Goal: Task Accomplishment & Management: Use online tool/utility

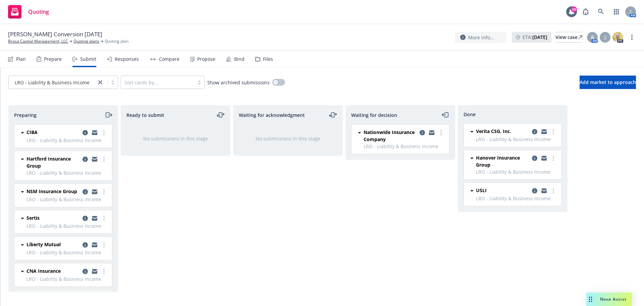
scroll to position [48, 0]
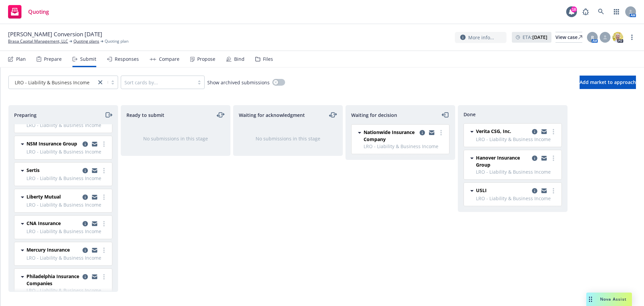
click at [448, 285] on div "Waiting for decision Nationwide Insurance Company LRO - Liability & Business In…" at bounding box center [401, 198] width 110 height 187
drag, startPoint x: 112, startPoint y: 17, endPoint x: 109, endPoint y: 21, distance: 5.8
click at [112, 17] on div "Quoting 18 AM" at bounding box center [322, 12] width 644 height 24
click at [22, 41] on link "Brasa Capital Management, LLC" at bounding box center [38, 41] width 60 height 6
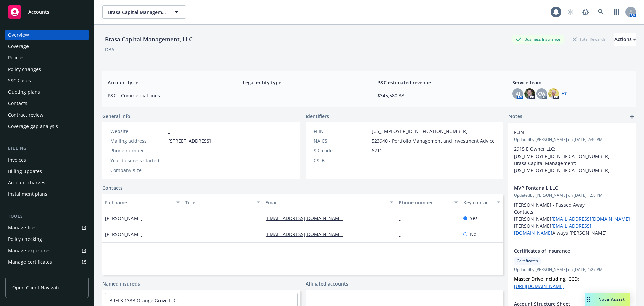
scroll to position [67, 0]
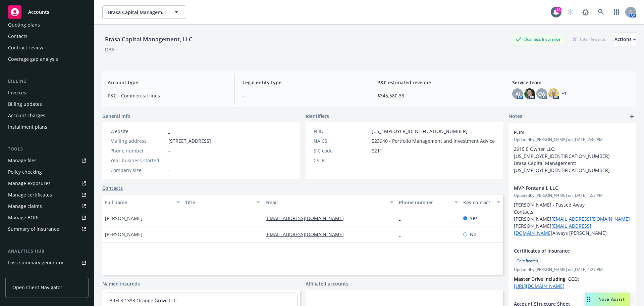
click at [35, 193] on div "Manage certificates" at bounding box center [30, 194] width 44 height 11
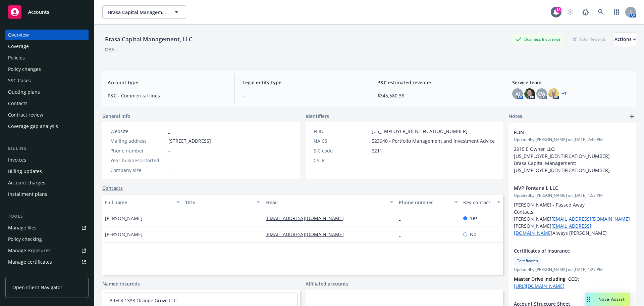
click at [26, 56] on div "Policies" at bounding box center [47, 57] width 78 height 11
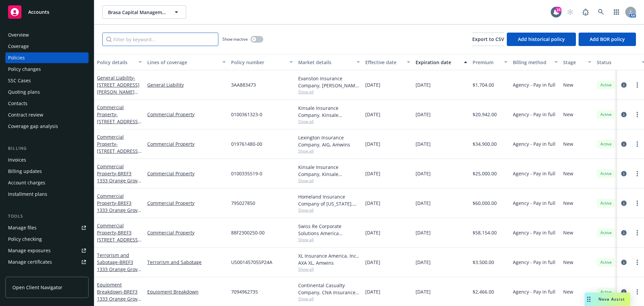
click at [157, 41] on input "Filter by keyword..." at bounding box center [160, 39] width 116 height 13
paste input "RN-7-0509056"
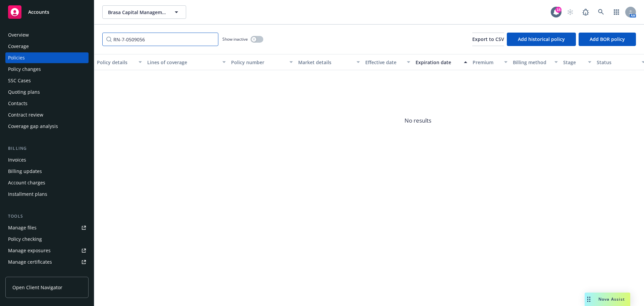
type input "RN-7-0509056"
click at [148, 11] on span "Brasa Capital Management, LLC" at bounding box center [137, 12] width 58 height 7
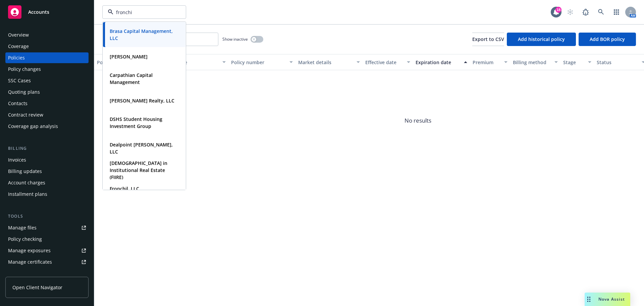
type input "fronchil"
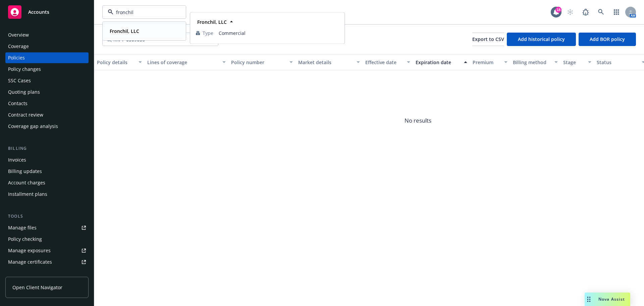
click at [138, 31] on strong "Fronchil, LLC" at bounding box center [125, 31] width 30 height 6
click at [170, 41] on input "RN-7-0509056" at bounding box center [160, 39] width 116 height 13
drag, startPoint x: 159, startPoint y: 42, endPoint x: 84, endPoint y: 40, distance: 75.5
click at [84, 40] on div "Accounts Overview Coverage Policies Policy changes SSC Cases Quoting plans Cont…" at bounding box center [322, 153] width 644 height 306
click at [162, 44] on input "RN-7-0509056" at bounding box center [160, 39] width 116 height 13
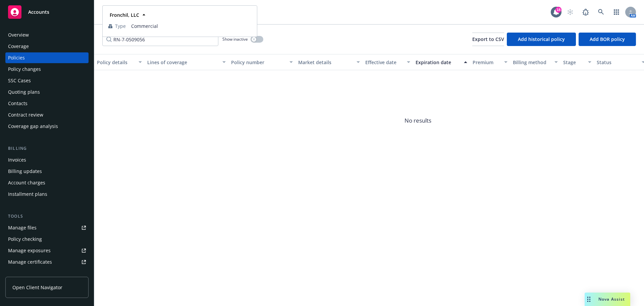
click at [154, 37] on div "Fronchil, LLC Type Commercial" at bounding box center [179, 21] width 155 height 32
drag, startPoint x: 138, startPoint y: 38, endPoint x: 83, endPoint y: 38, distance: 54.7
click at [83, 38] on div "Accounts Overview Coverage Policies Policy changes SSC Cases Quoting plans Cont…" at bounding box center [322, 153] width 644 height 306
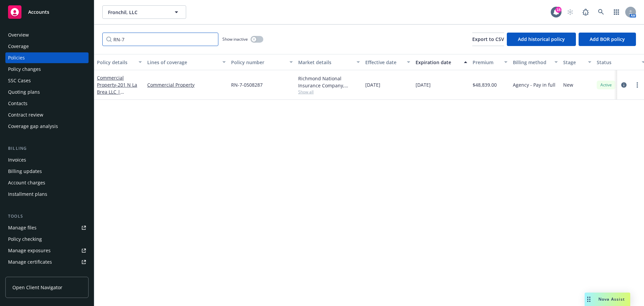
type input "RN-7"
click at [121, 16] on button "Fronchil, LLC" at bounding box center [144, 11] width 84 height 13
type input "brasa"
click at [148, 34] on strong "Brasa Capital Management, LLC" at bounding box center [141, 34] width 63 height 13
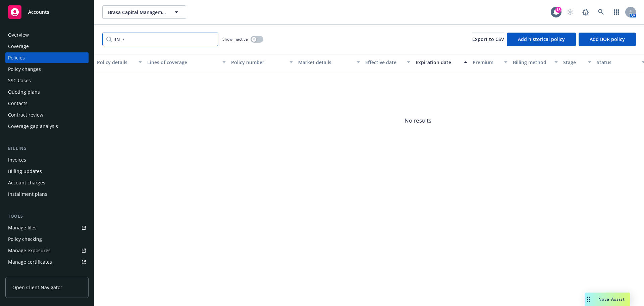
drag, startPoint x: 143, startPoint y: 40, endPoint x: 108, endPoint y: 39, distance: 35.3
click at [108, 39] on input "RN-7" at bounding box center [160, 39] width 116 height 13
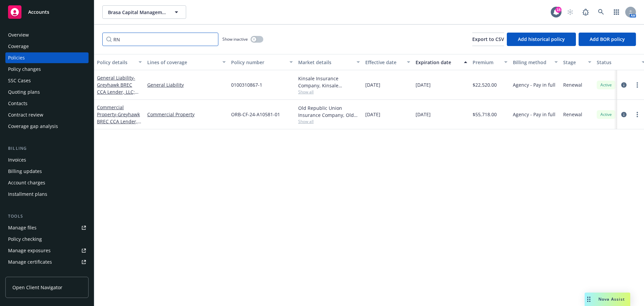
type input "RN"
click at [130, 16] on button "Brasa Capital Management, LLC" at bounding box center [144, 11] width 84 height 13
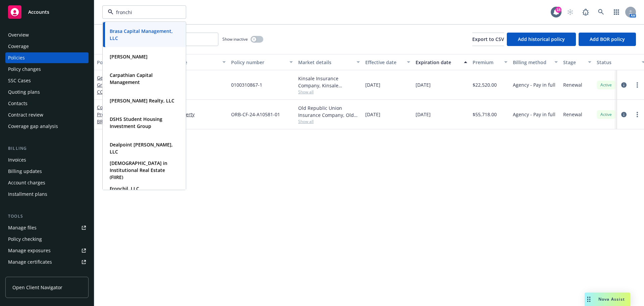
type input "fronchil"
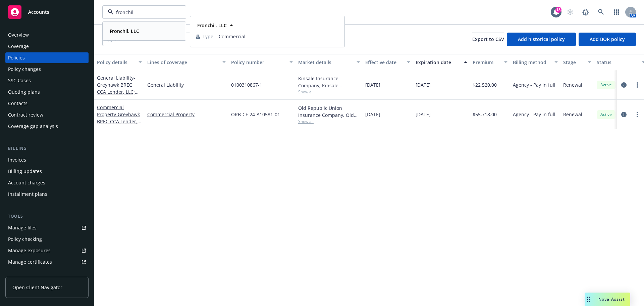
click at [124, 33] on strong "Fronchil, LLC" at bounding box center [125, 31] width 30 height 6
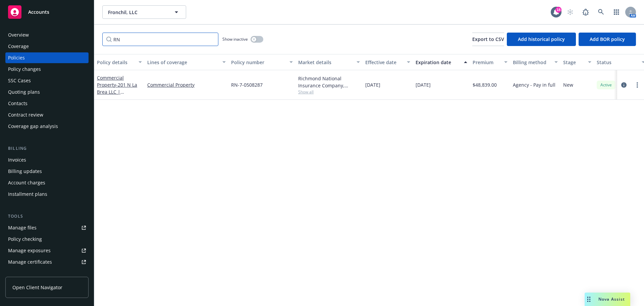
drag, startPoint x: 144, startPoint y: 42, endPoint x: 93, endPoint y: 41, distance: 51.3
click at [93, 41] on div "Accounts Overview Coverage Policies Policy changes SSC Cases Quoting plans Cont…" at bounding box center [322, 153] width 644 height 306
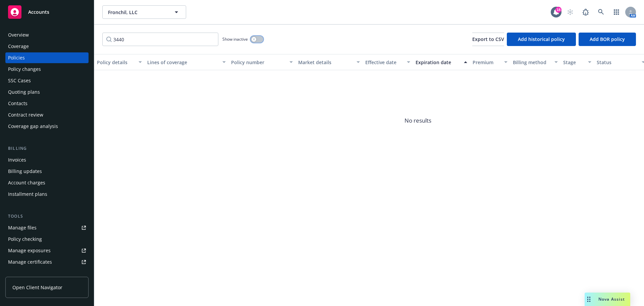
click at [253, 39] on icon "button" at bounding box center [254, 39] width 3 height 3
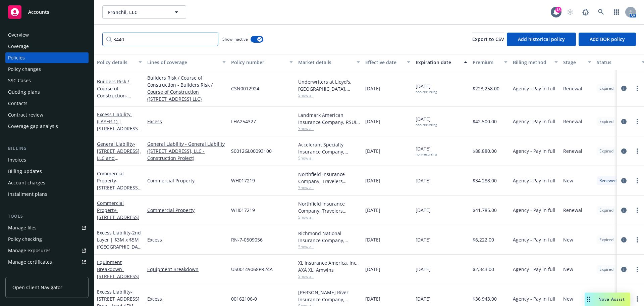
drag, startPoint x: 140, startPoint y: 39, endPoint x: 96, endPoint y: 38, distance: 44.7
click at [96, 38] on div "3440 Show inactive Export to CSV Add historical policy Add BOR policy" at bounding box center [369, 39] width 550 height 30
paste input "RN-7-0509056"
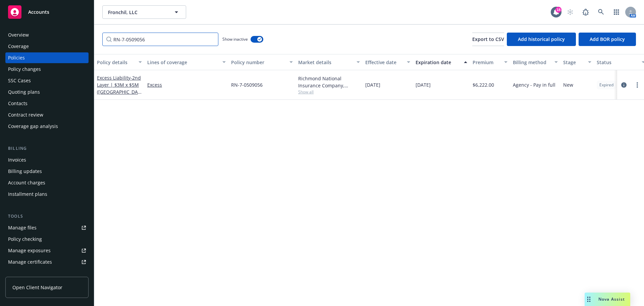
type input "RN-7-0509056"
click at [29, 69] on div "Policy changes" at bounding box center [24, 69] width 33 height 11
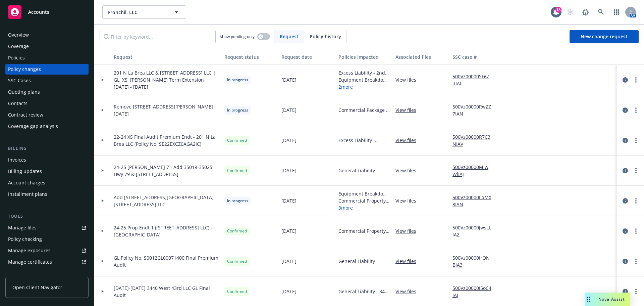
click at [103, 83] on div at bounding box center [102, 80] width 17 height 30
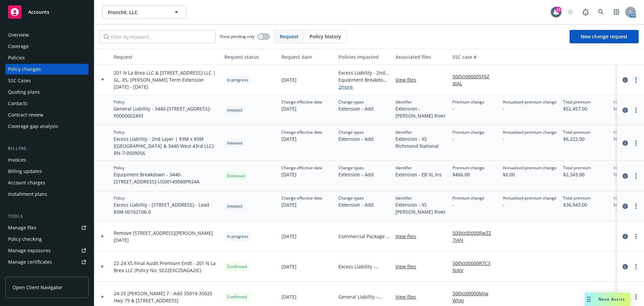
click at [634, 79] on link "more" at bounding box center [636, 80] width 8 height 8
click at [562, 135] on link "Resume workflow" at bounding box center [577, 133] width 115 height 13
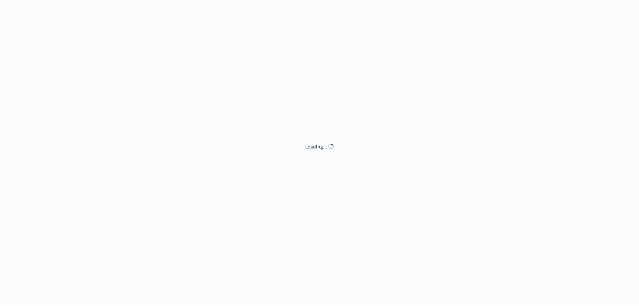
select select "ACCEPTED"
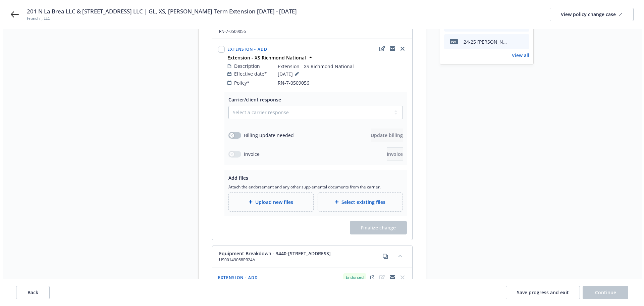
scroll to position [101, 0]
click at [260, 105] on select "Select a carrier response Accepted Accepted with revision No endorsement needed…" at bounding box center [313, 111] width 174 height 13
select select "ACCEPTED"
click at [226, 105] on select "Select a carrier response Accepted Accepted with revision No endorsement needed…" at bounding box center [313, 111] width 174 height 13
click at [233, 131] on button "button" at bounding box center [232, 134] width 13 height 7
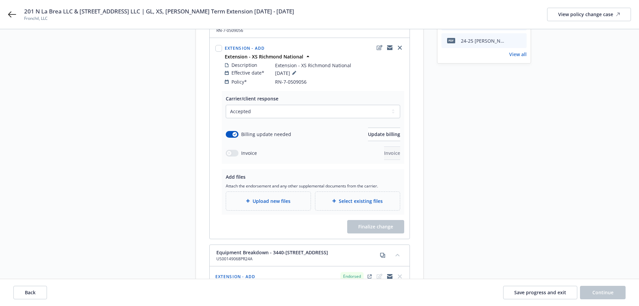
click at [272, 197] on span "Upload new files" at bounding box center [272, 200] width 38 height 7
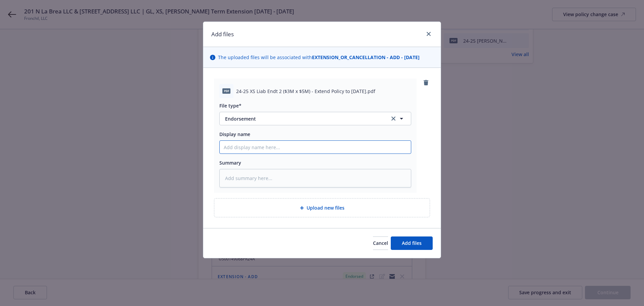
click at [278, 146] on input "Display name" at bounding box center [315, 147] width 191 height 13
paste input "24-25 XS Liab Endt 2 ($3M x $5M) - Extend Policy to 11.30.25"
type textarea "x"
type input "24-25 XS Liab Endt 2 ($3M x $5M) - Extend Policy to 11.30.25"
click at [304, 214] on div "Upload new files" at bounding box center [321, 207] width 215 height 18
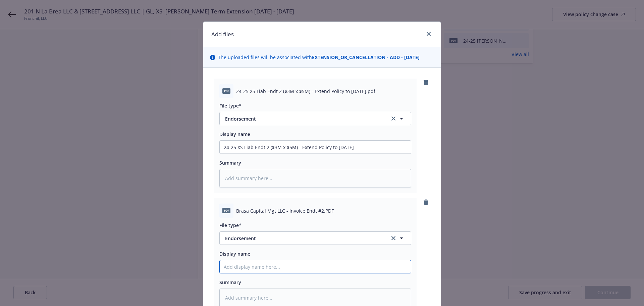
click at [257, 262] on input "Display name" at bounding box center [315, 266] width 191 height 13
type textarea "x"
type input "C"
type textarea "x"
type input "Ca"
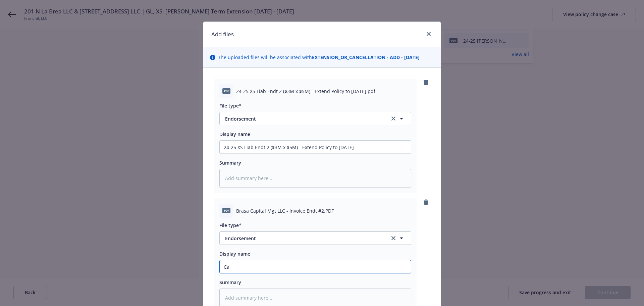
type textarea "x"
type input "Car"
type textarea "x"
type input "Carri"
type textarea "x"
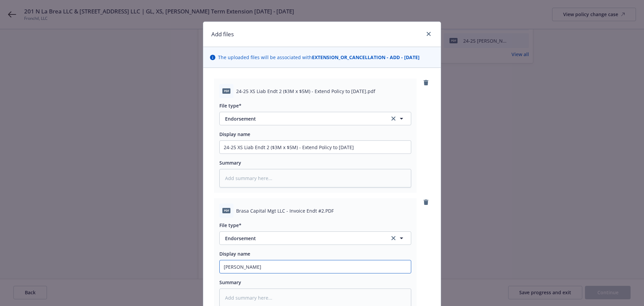
type input "Carrie"
type textarea "x"
type input "Carrier"
type textarea "x"
type input "Carrier"
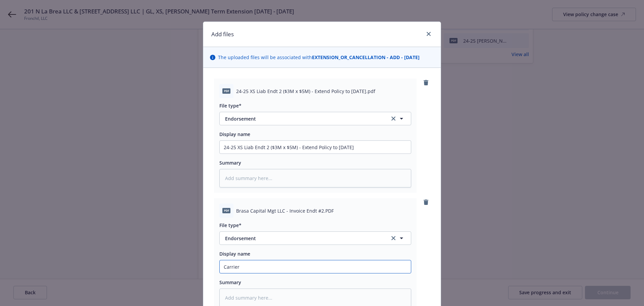
type textarea "x"
type input "Carrier I"
type textarea "x"
type input "Carrier In"
type textarea "x"
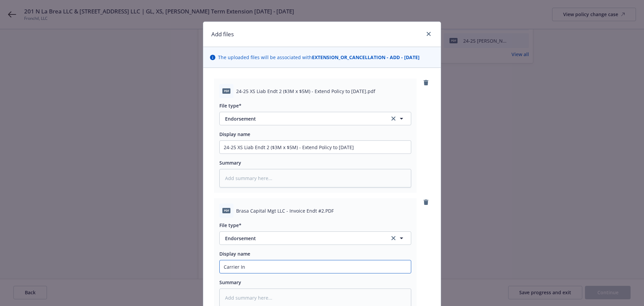
type input "Carrier Inv"
type textarea "x"
type input "Carrier Invo"
type textarea "x"
type input "Carrier Invoi"
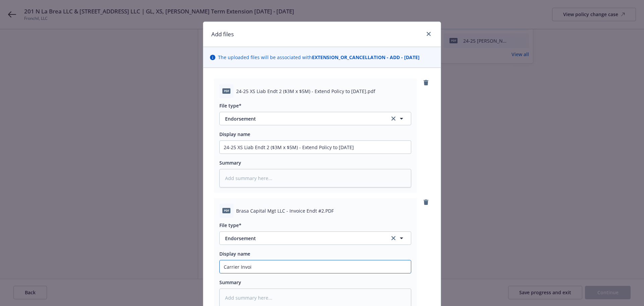
type textarea "x"
type input "Carrier Invoic"
type textarea "x"
type input "Carrier Invoice"
type textarea "x"
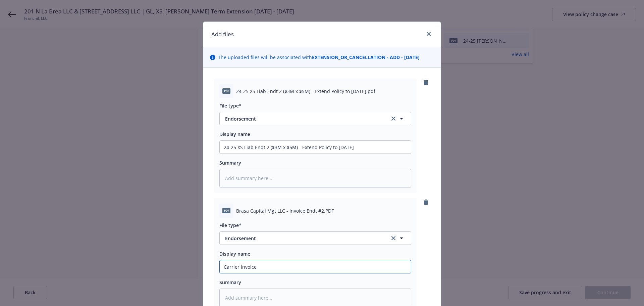
type input "Carrier Invoice"
type textarea "x"
type input "Carrier Invoice ("
paste input "24-25 XS Liab Endt 2 ($3M x $5M) - Extend Policy to 11.30.25"
type textarea "x"
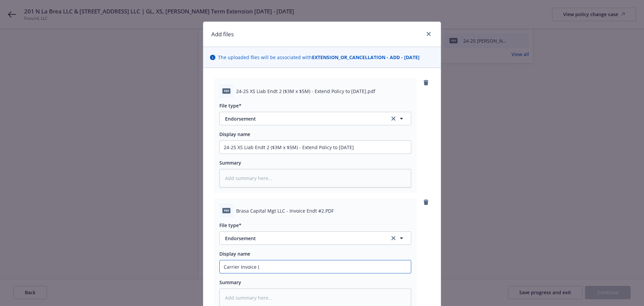
type input "Carrier Invoice (24-25 XS Liab Endt 2 ($3M x $5M) - Extend Policy to 11.30.25"
type textarea "x"
type input "Carrier Invoice (24-25 XS Liab Endt 2 ($3M x $5M) - Extend Policy to 11.30.25)"
click at [305, 238] on span "Endorsement" at bounding box center [302, 238] width 155 height 7
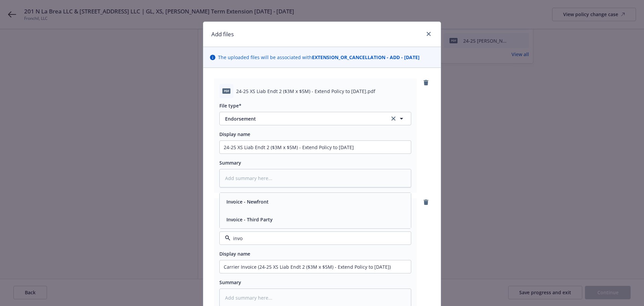
type input "invoi"
click at [292, 224] on div "Invoice - Third Party" at bounding box center [315, 219] width 183 height 10
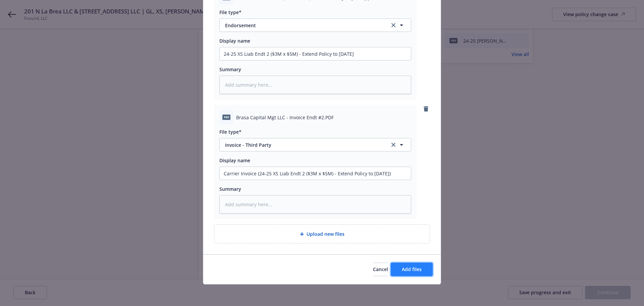
click at [408, 267] on span "Add files" at bounding box center [412, 269] width 20 height 6
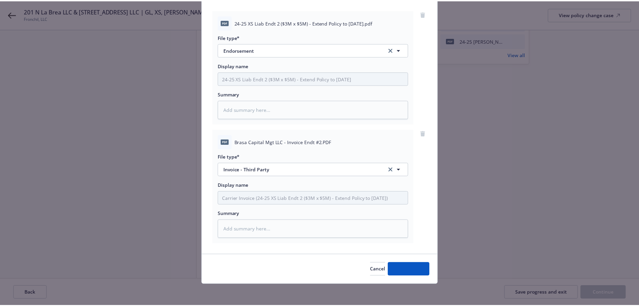
scroll to position [69, 0]
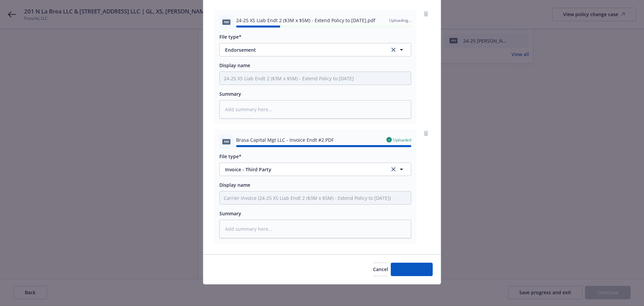
type textarea "x"
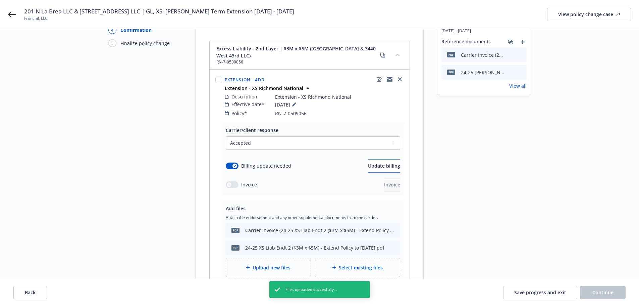
scroll to position [67, 0]
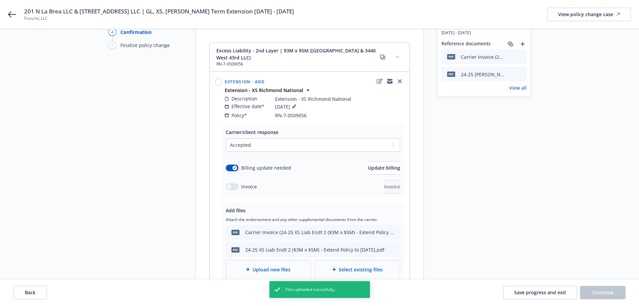
click at [365, 153] on div "Select a carrier response Accepted Accepted with revision No endorsement needed…" at bounding box center [313, 165] width 174 height 55
click at [368, 164] on span "Update billing" at bounding box center [384, 167] width 32 height 6
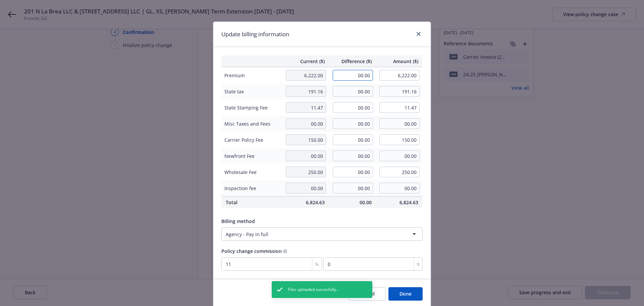
click at [359, 77] on input "00.00" at bounding box center [353, 75] width 40 height 11
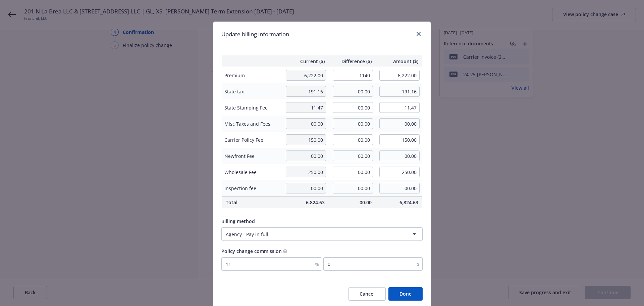
type input "1,140.00"
type input "7,362.00"
type input "125.4"
click at [349, 47] on div "Current ($) Difference ($) Amount ($) Premium 6,222.00 1,140.00 7,362.00 State …" at bounding box center [321, 162] width 217 height 231
click at [353, 93] on input "00.00" at bounding box center [353, 91] width 40 height 11
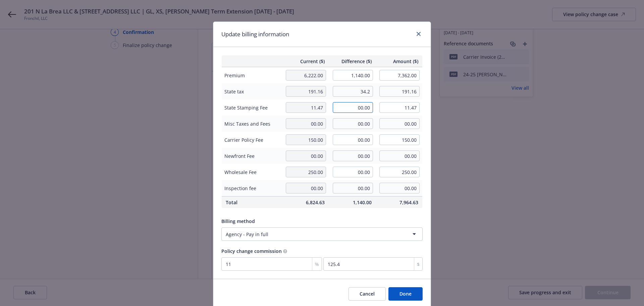
type input "34.20"
type input "225.36"
click at [348, 109] on input "00.00" at bounding box center [353, 107] width 40 height 11
type input "2.05"
type input "13.52"
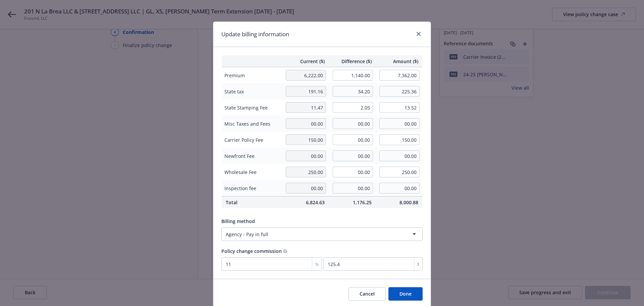
click at [335, 44] on div "Update billing information" at bounding box center [321, 34] width 217 height 25
click at [402, 295] on button "Done" at bounding box center [405, 293] width 34 height 13
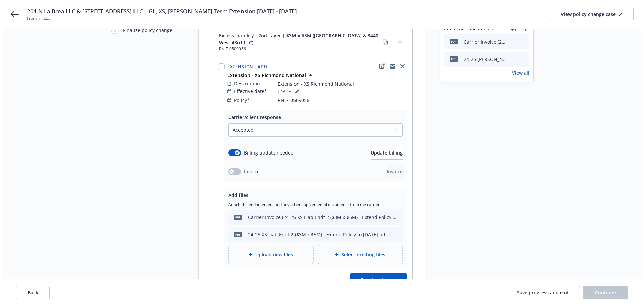
scroll to position [101, 0]
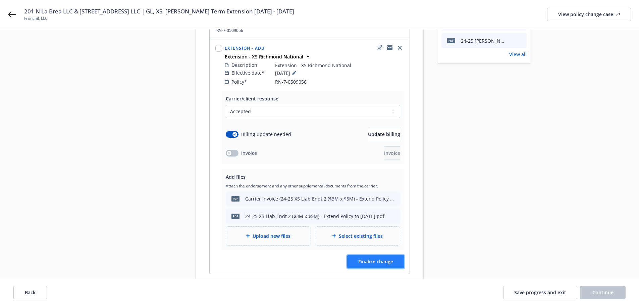
click at [373, 258] on span "Finalize change" at bounding box center [375, 261] width 35 height 6
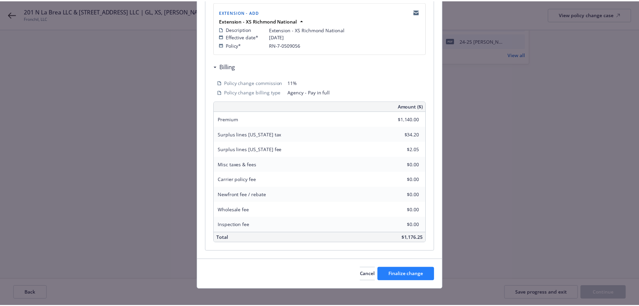
scroll to position [148, 0]
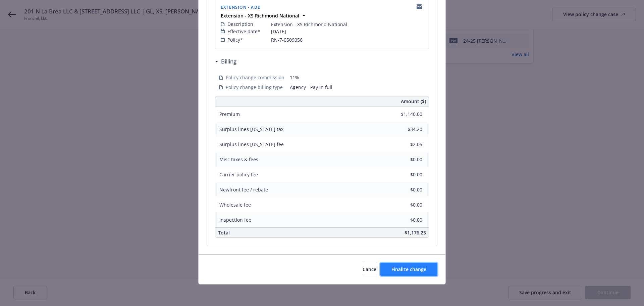
click at [418, 269] on span "Finalize change" at bounding box center [409, 269] width 35 height 6
select select "ACCEPTED"
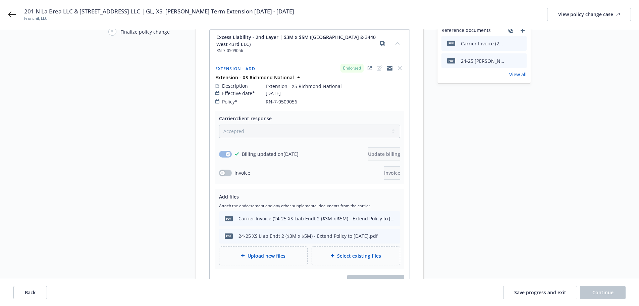
scroll to position [67, 0]
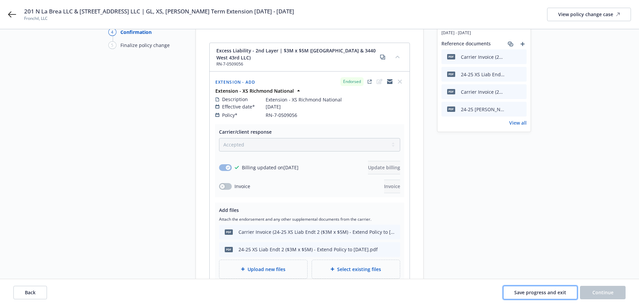
click at [521, 292] on span "Save progress and exit" at bounding box center [540, 292] width 52 height 6
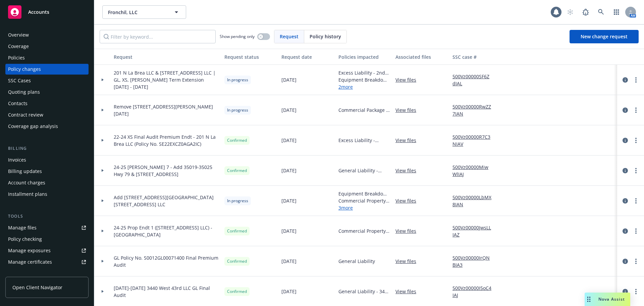
click at [46, 58] on div "Policies" at bounding box center [47, 57] width 78 height 11
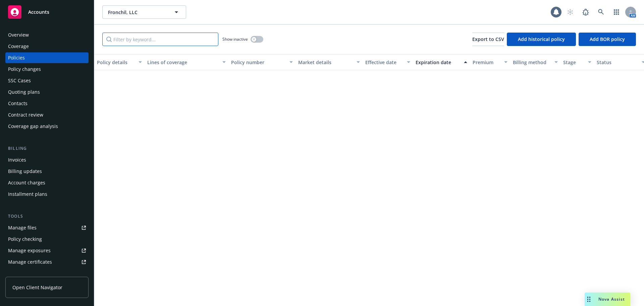
click at [174, 42] on input "Filter by keyword..." at bounding box center [160, 39] width 116 height 13
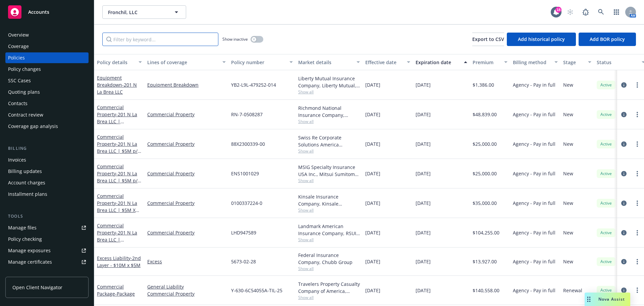
paste input "24-25 XS Liab Endt 2 ($3M x $5M) - Extend Policy to 11.30.25"
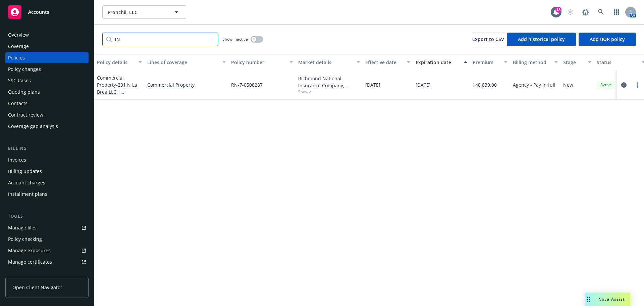
type input "RN"
click at [258, 41] on button "button" at bounding box center [257, 39] width 13 height 7
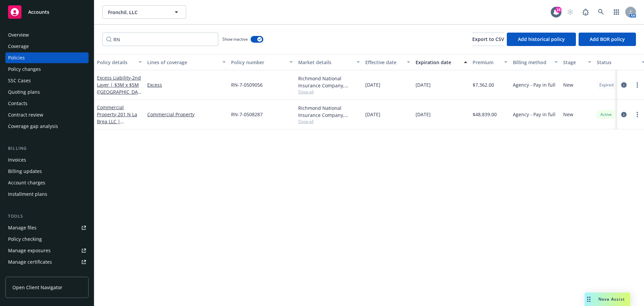
click at [624, 85] on icon "circleInformation" at bounding box center [623, 84] width 5 height 5
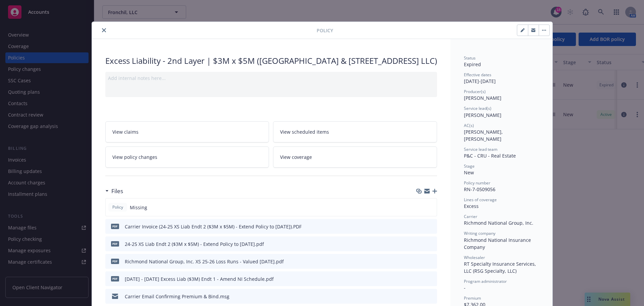
scroll to position [20, 0]
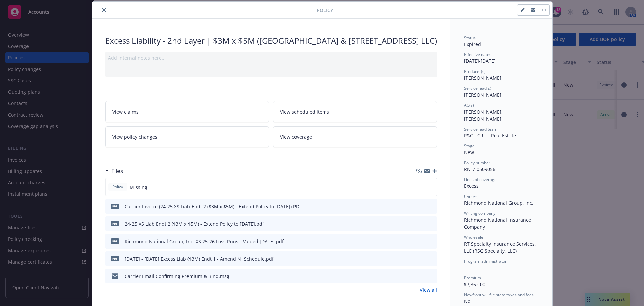
click at [517, 13] on button "button" at bounding box center [522, 10] width 11 height 11
select select "NEW"
select select "other"
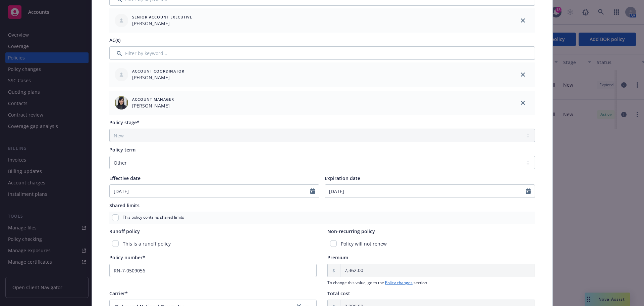
scroll to position [188, 0]
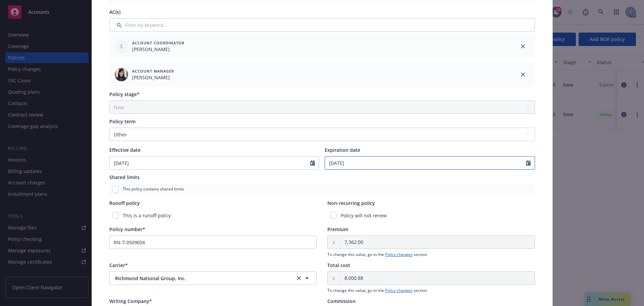
select select "9"
click at [367, 164] on input "09/23/2025" at bounding box center [425, 162] width 201 height 13
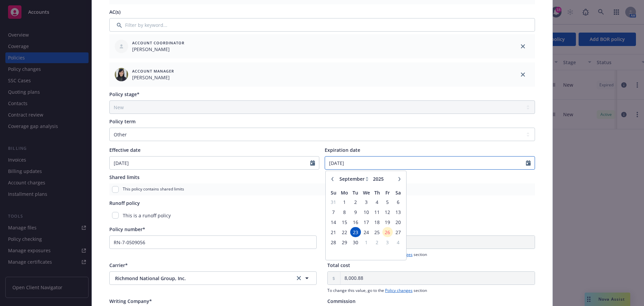
type input "11/30/2025"
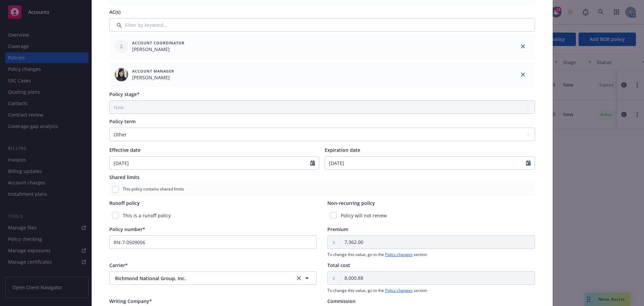
click at [377, 150] on div "Expiration date" at bounding box center [430, 149] width 210 height 7
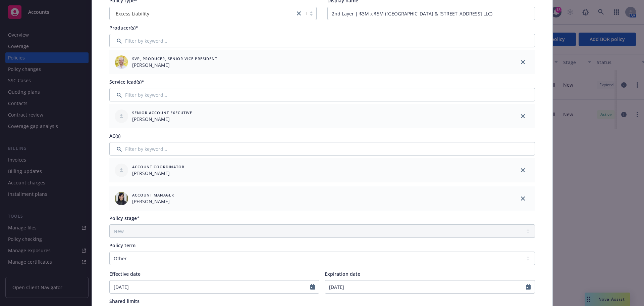
scroll to position [0, 0]
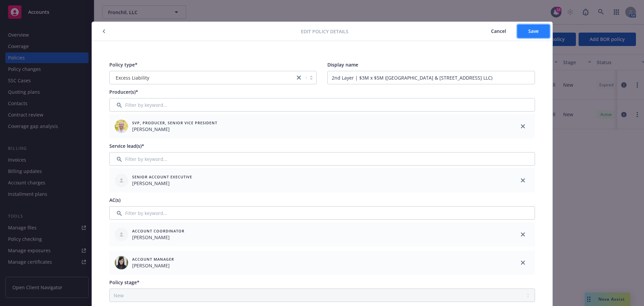
click at [528, 30] on span "Save" at bounding box center [533, 31] width 10 height 6
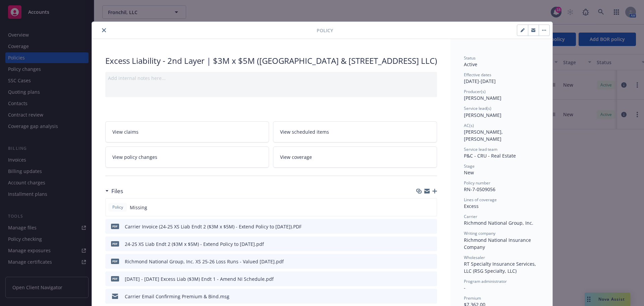
click at [102, 30] on icon "close" at bounding box center [104, 30] width 4 height 4
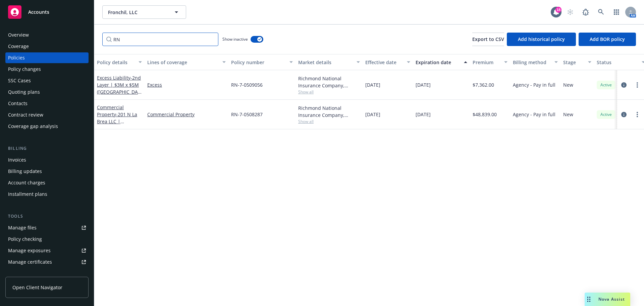
click at [157, 38] on input "RN" at bounding box center [160, 39] width 116 height 13
paste input "P0000002493"
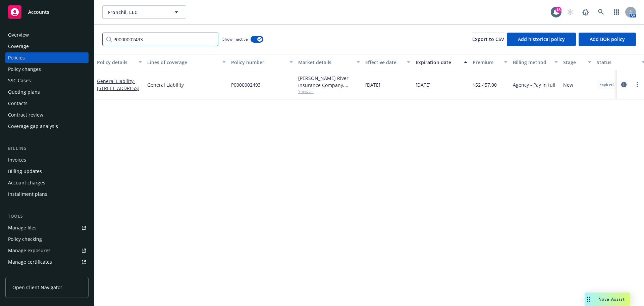
type input "P0000002493"
click at [621, 84] on icon "circleInformation" at bounding box center [623, 84] width 5 height 5
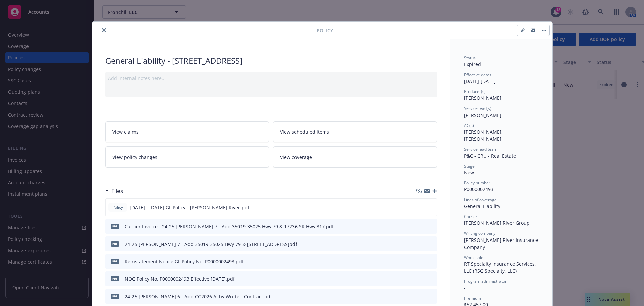
scroll to position [20, 0]
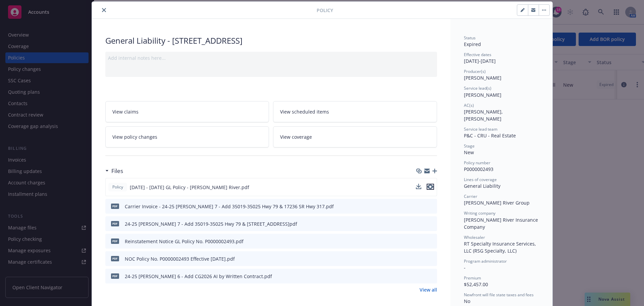
click at [429, 186] on icon "preview file" at bounding box center [430, 186] width 6 height 5
click at [432, 170] on icon "button" at bounding box center [434, 170] width 5 height 5
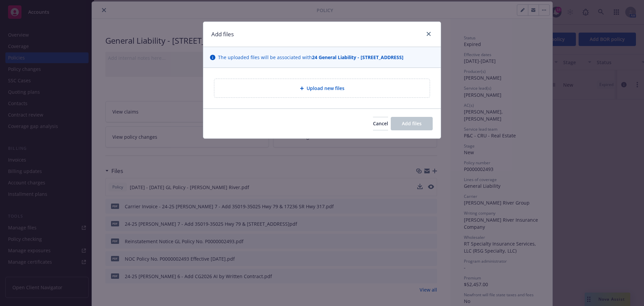
type textarea "x"
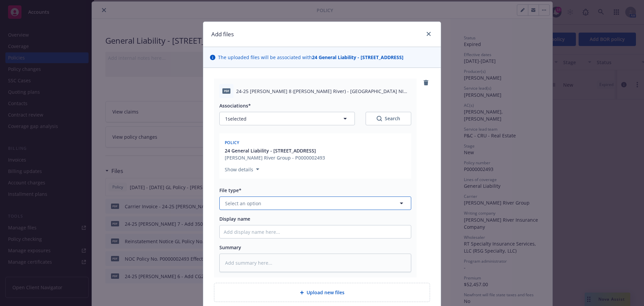
click at [270, 205] on button "Select an option" at bounding box center [315, 202] width 192 height 13
type input "endor"
click at [260, 217] on div "Endorsement" at bounding box center [315, 222] width 183 height 10
click at [259, 238] on input "Display name" at bounding box center [315, 231] width 191 height 13
paste input "24-25 GL Endt 8 (James River) - Amend NI 3440 West 43rd LLC"
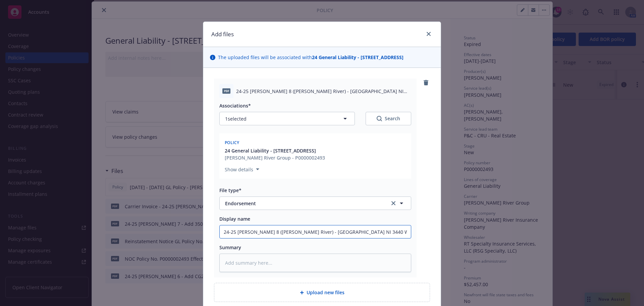
type textarea "x"
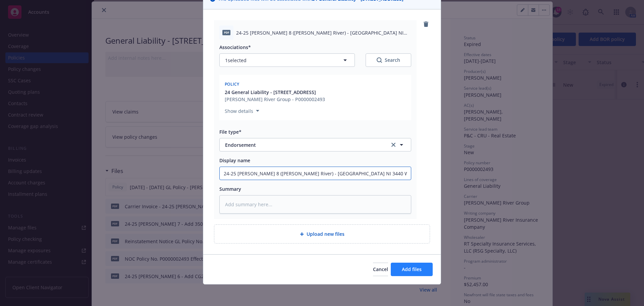
type input "24-25 GL Endt 8 (James River) - Amend NI 3440 West 43rd LLC"
click at [414, 274] on button "Add files" at bounding box center [412, 268] width 42 height 13
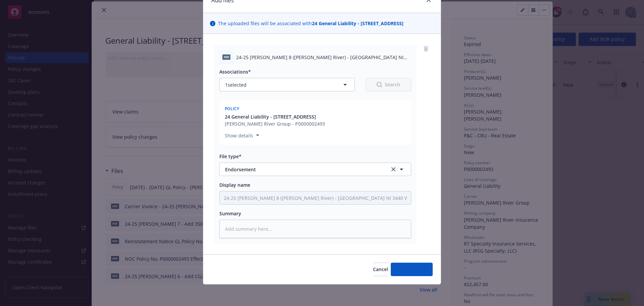
scroll to position [34, 0]
type textarea "x"
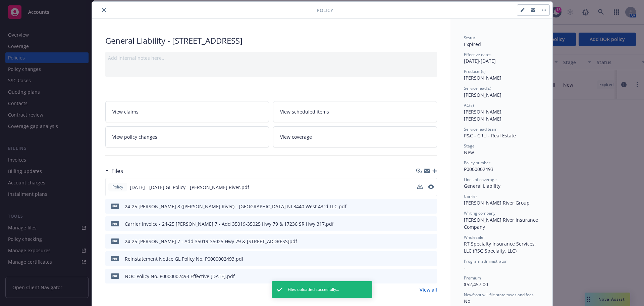
click at [102, 12] on icon "close" at bounding box center [104, 10] width 4 height 4
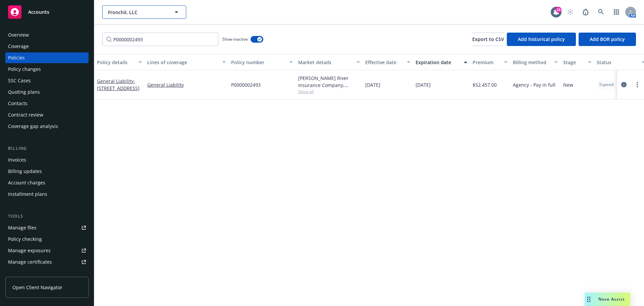
click at [134, 13] on span "Fronchil, LLC" at bounding box center [137, 12] width 58 height 7
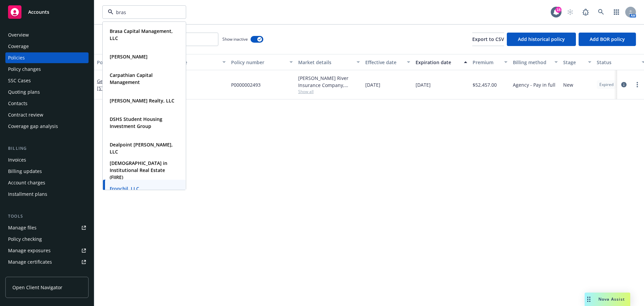
type input "brasa"
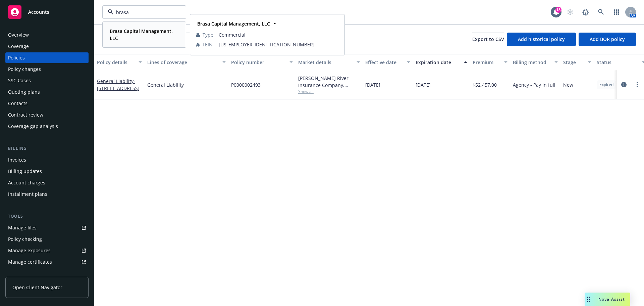
click at [128, 31] on strong "Brasa Capital Management, LLC" at bounding box center [141, 34] width 63 height 13
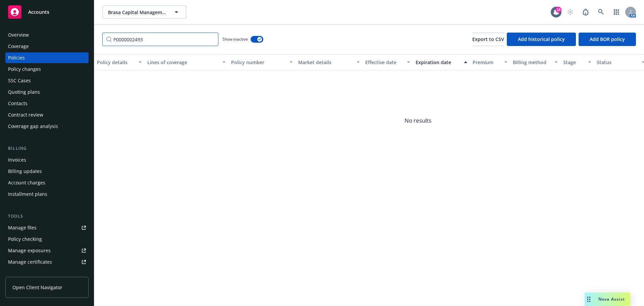
click at [211, 40] on input "P0000002493" at bounding box center [160, 39] width 116 height 13
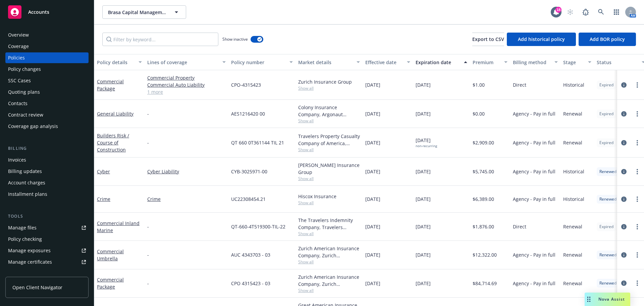
click at [31, 92] on div "Quoting plans" at bounding box center [24, 92] width 32 height 11
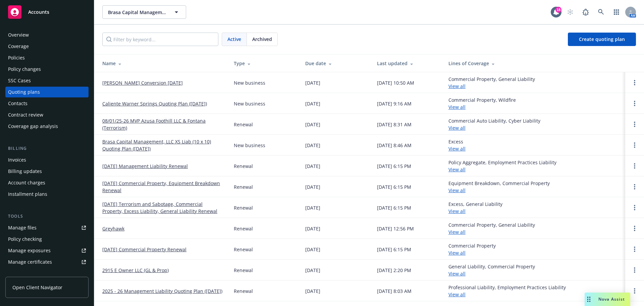
click at [142, 82] on link "[PERSON_NAME] Conversion [DATE]" at bounding box center [142, 82] width 81 height 7
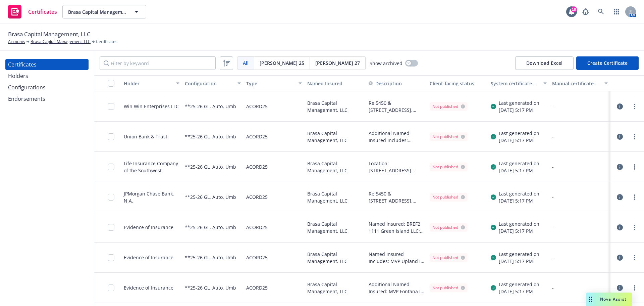
click at [36, 100] on div "Endorsements" at bounding box center [26, 98] width 37 height 11
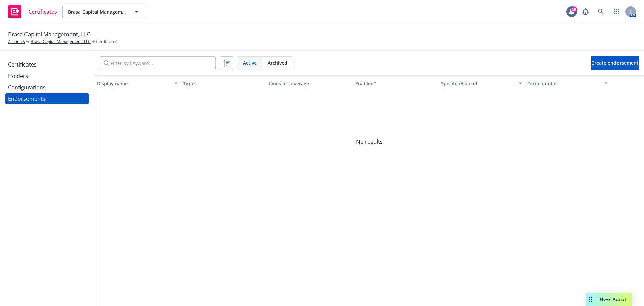
click at [31, 92] on div "Configurations" at bounding box center [27, 87] width 38 height 11
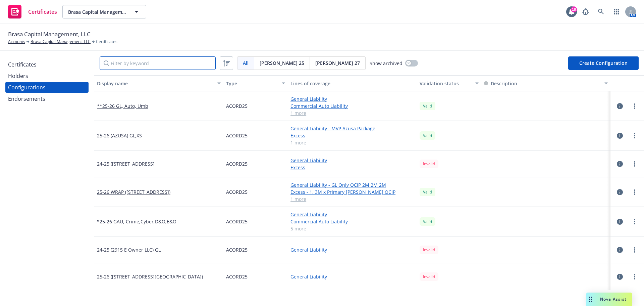
click at [153, 64] on input "Filter by keyword" at bounding box center [158, 62] width 116 height 13
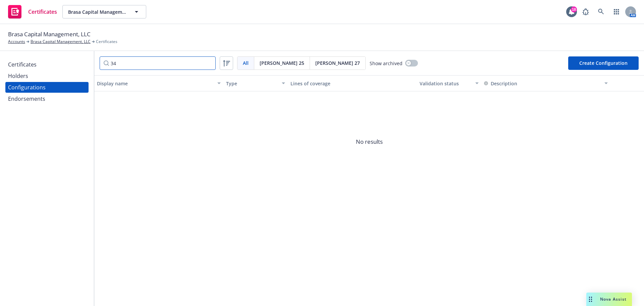
type input "3"
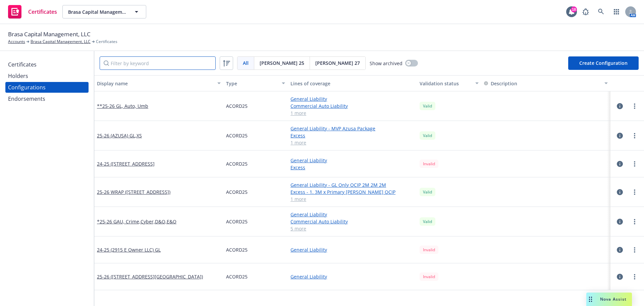
click at [133, 60] on input "Filter by keyword" at bounding box center [158, 62] width 116 height 13
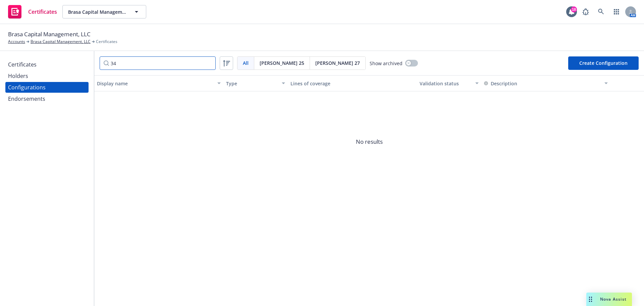
type input "3"
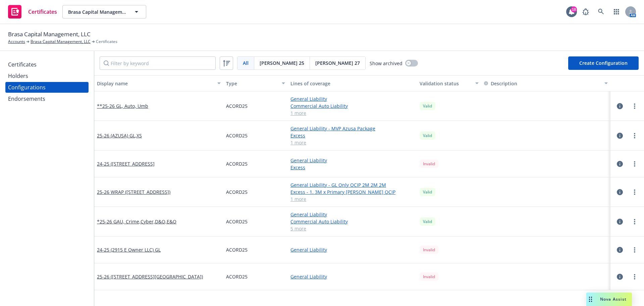
click at [595, 61] on button "Create Configuration" at bounding box center [603, 62] width 70 height 13
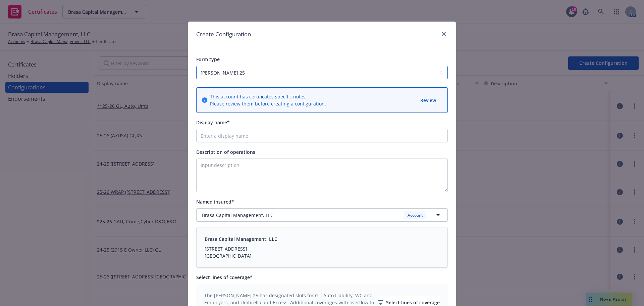
click at [240, 67] on select "ACORD 25 ACORD 27" at bounding box center [322, 72] width 252 height 13
click at [241, 51] on div "Form type ACORD 25 ACORD 27" at bounding box center [322, 63] width 268 height 32
click at [231, 134] on input "Display name*" at bounding box center [322, 135] width 252 height 13
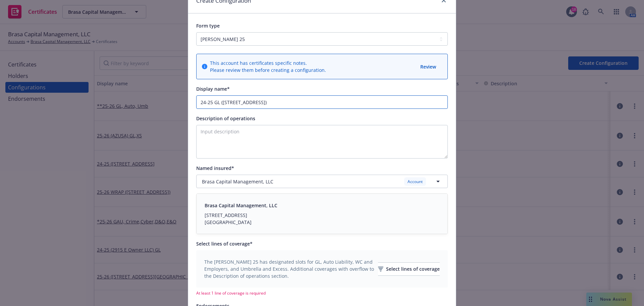
type input "24-25 GL (3440-3450 W 43rd St)"
click at [264, 177] on div "Brasa Capital Management, LLC Account" at bounding box center [318, 181] width 232 height 8
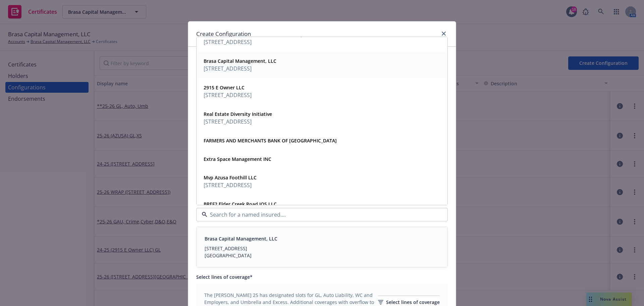
scroll to position [0, 0]
click at [426, 27] on div "Create Configuration" at bounding box center [322, 34] width 268 height 25
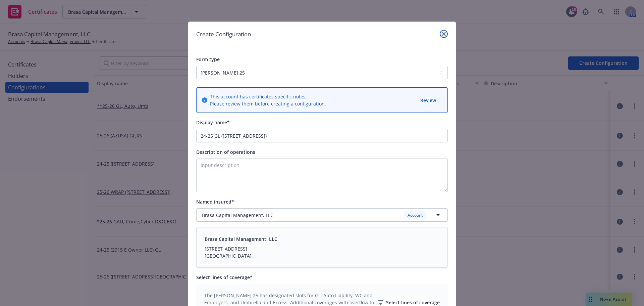
click at [443, 34] on icon "close" at bounding box center [444, 34] width 4 height 4
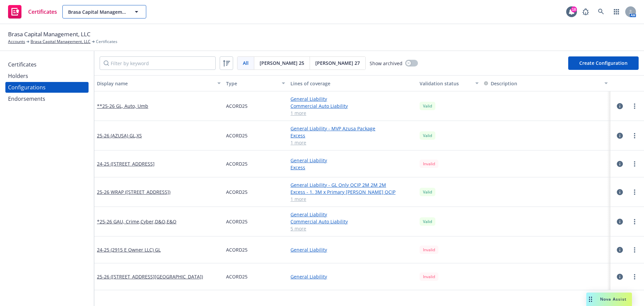
click at [109, 10] on span "Brasa Capital Management, LLC" at bounding box center [97, 11] width 58 height 7
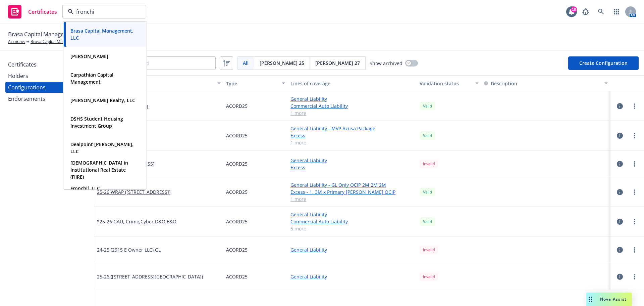
type input "fronchil"
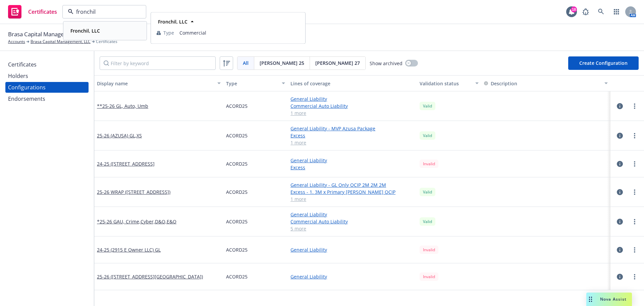
click at [97, 29] on strong "Fronchil, LLC" at bounding box center [85, 31] width 30 height 6
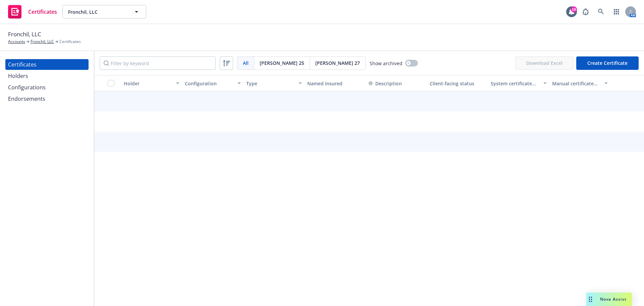
click at [35, 87] on div "Configurations" at bounding box center [27, 87] width 38 height 11
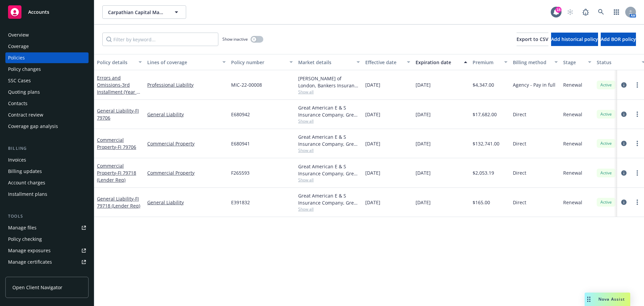
click at [152, 15] on span "Carpathian Capital Management" at bounding box center [137, 12] width 58 height 7
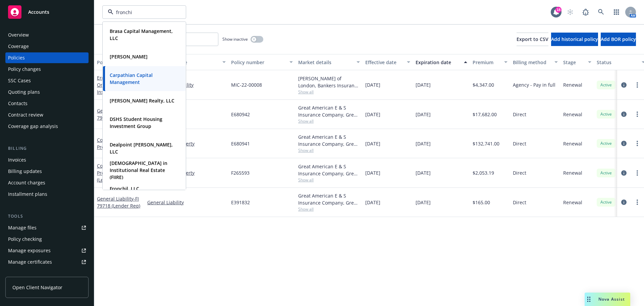
type input "fronchil"
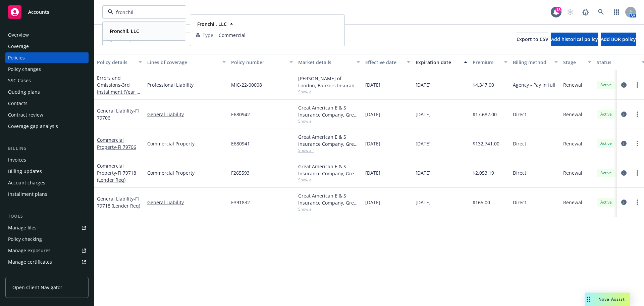
click at [128, 29] on strong "Fronchil, LLC" at bounding box center [125, 31] width 30 height 6
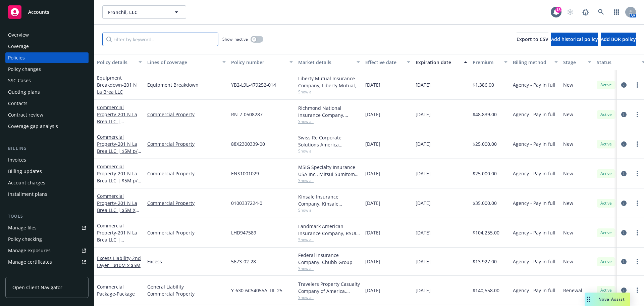
click at [136, 38] on input "Filter by keyword..." at bounding box center [160, 39] width 116 height 13
paste input "RN-7-0509056"
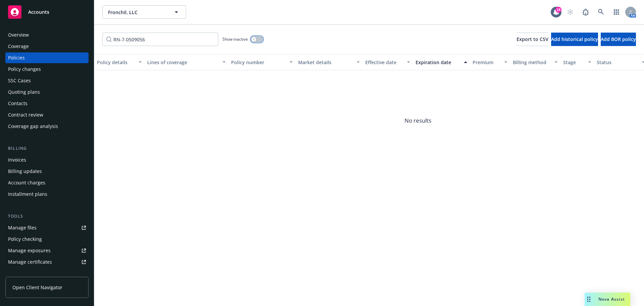
click at [251, 37] on button "button" at bounding box center [257, 39] width 13 height 7
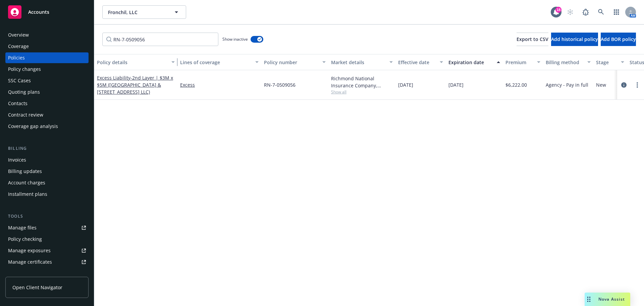
drag, startPoint x: 143, startPoint y: 62, endPoint x: 176, endPoint y: 60, distance: 33.0
click at [176, 60] on div "button" at bounding box center [173, 61] width 3 height 15
drag, startPoint x: 199, startPoint y: 37, endPoint x: 112, endPoint y: 36, distance: 87.2
click at [112, 36] on input "RN-7-0509056" at bounding box center [160, 39] width 116 height 13
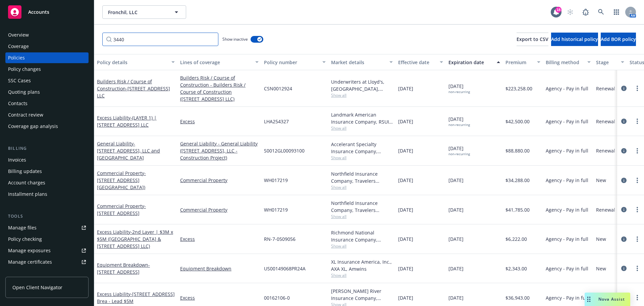
scroll to position [34, 0]
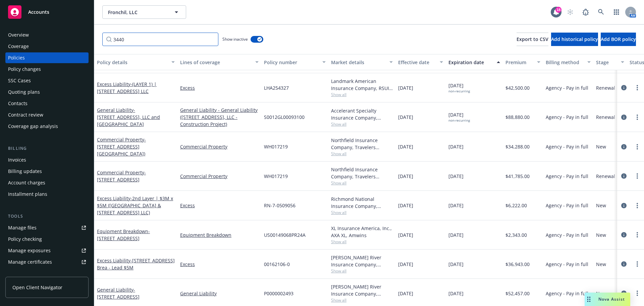
type input "3440"
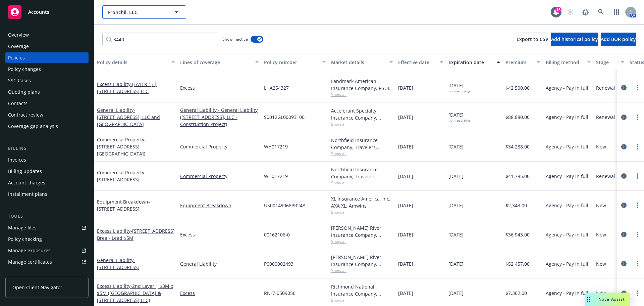
click at [122, 10] on span "Fronchil, LLC" at bounding box center [137, 12] width 58 height 7
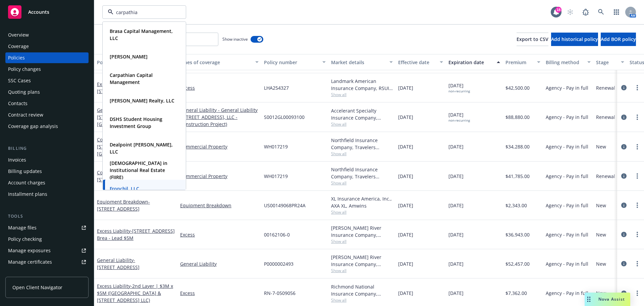
type input "carpathian"
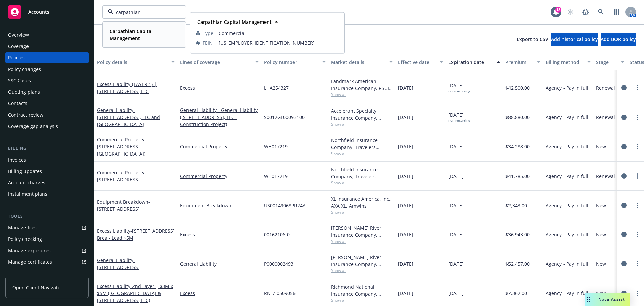
click at [124, 41] on span "Carpathian Capital Management" at bounding box center [144, 35] width 68 height 14
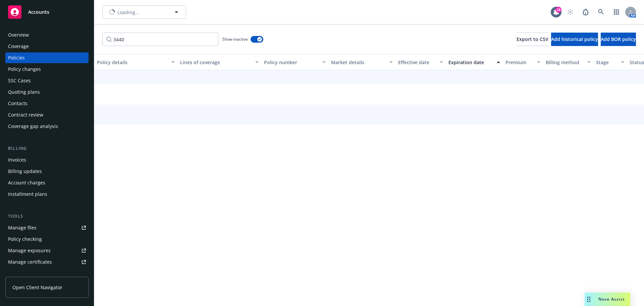
scroll to position [6, 0]
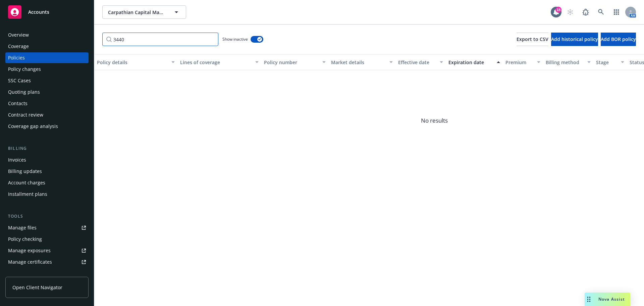
click at [212, 43] on input "3440" at bounding box center [160, 39] width 116 height 13
click at [210, 40] on input "3440" at bounding box center [160, 39] width 116 height 13
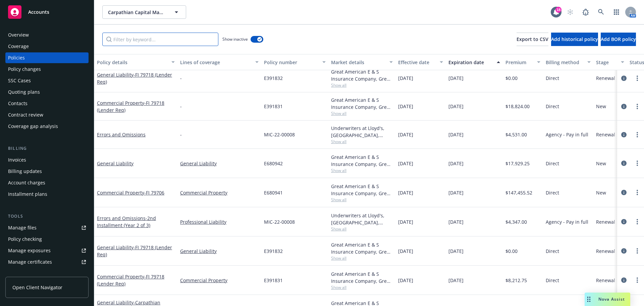
scroll to position [0, 0]
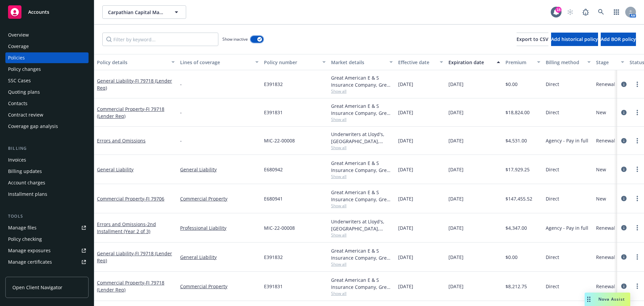
click at [253, 40] on button "button" at bounding box center [257, 39] width 13 height 7
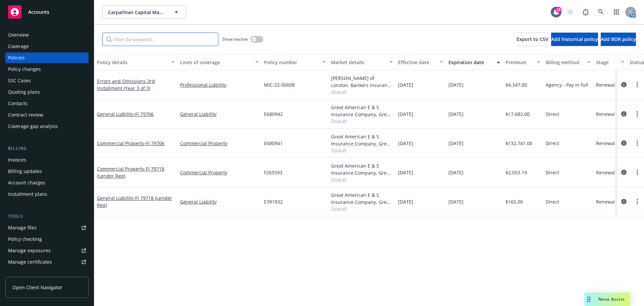
click at [145, 43] on input "Filter by keyword..." at bounding box center [160, 39] width 116 height 13
click at [622, 142] on icon "circleInformation" at bounding box center [623, 142] width 5 height 5
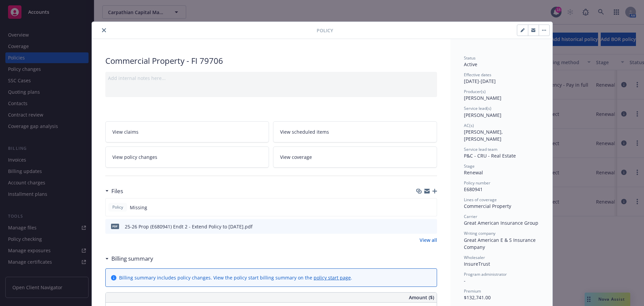
click at [433, 191] on icon "button" at bounding box center [434, 191] width 5 height 5
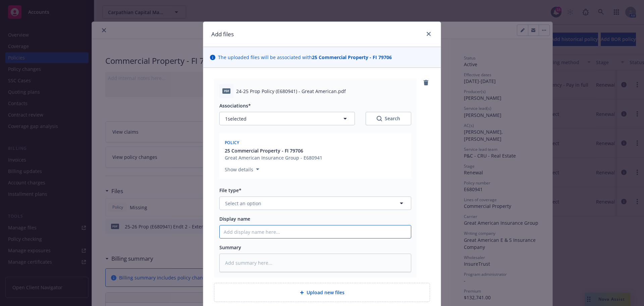
click at [257, 231] on input "Display name" at bounding box center [315, 231] width 191 height 13
paste input "Good Afternoon, Newfront returned $60K of overpayments to Casa II Venture LP. T…"
type textarea "x"
type input "Good Afternoon, Newfront returned $60K of overpayments to Casa II Venture LP. T…"
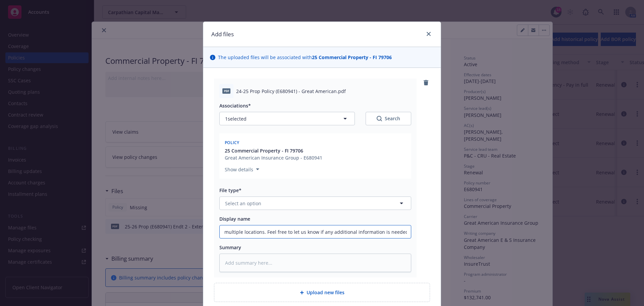
type textarea "x"
click at [267, 230] on input "Display name" at bounding box center [315, 231] width 191 height 13
paste input "24-25 Prop Policy (E680941) - Great American"
type textarea "x"
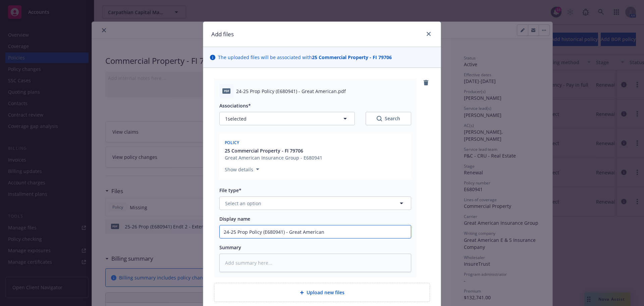
type input "24-25 Prop Policy (E680941) - Great American"
click at [277, 201] on button "Select an option" at bounding box center [315, 202] width 192 height 13
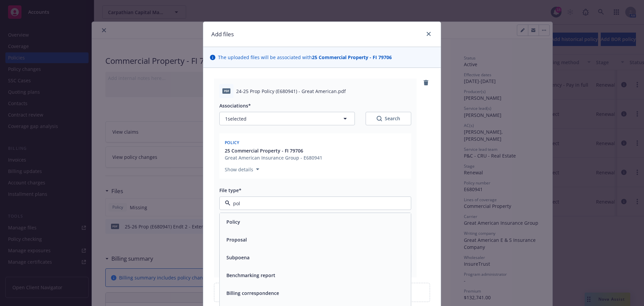
type input "poli"
click at [273, 214] on div "Policy" at bounding box center [315, 222] width 191 height 18
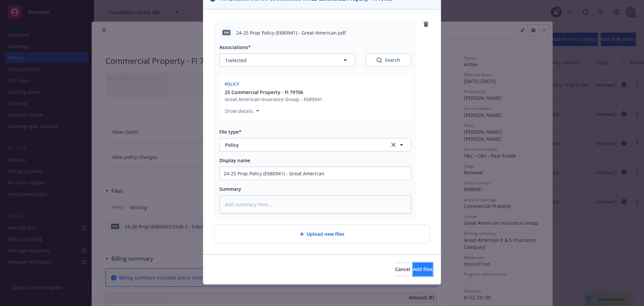
click at [413, 266] on span "Add files" at bounding box center [423, 269] width 20 height 6
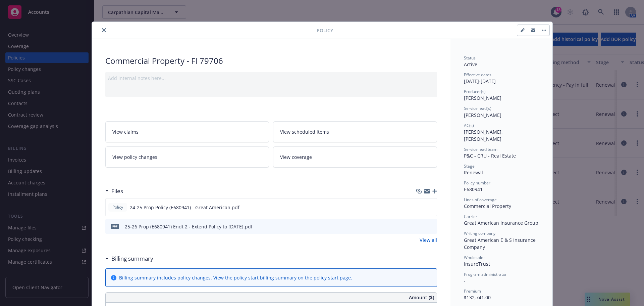
click at [102, 29] on icon "close" at bounding box center [104, 30] width 4 height 4
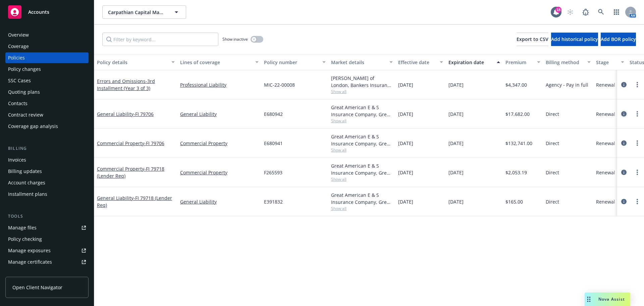
click at [624, 114] on icon "circleInformation" at bounding box center [623, 113] width 5 height 5
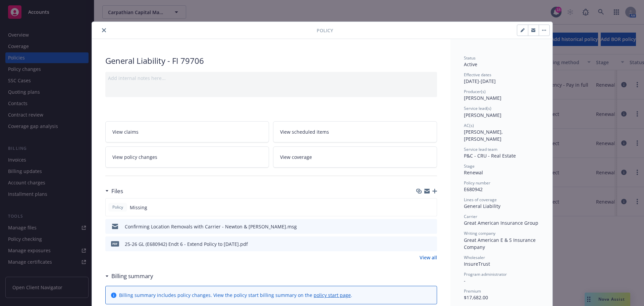
click at [432, 192] on icon "button" at bounding box center [434, 191] width 5 height 5
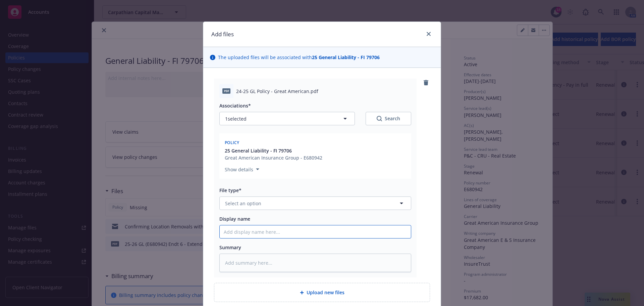
click at [271, 228] on input "Display name" at bounding box center [315, 231] width 191 height 13
paste input "GL Policy - Great American"
type textarea "x"
type input "GL Policy - Great American"
click at [276, 202] on button "Select an option" at bounding box center [315, 202] width 192 height 13
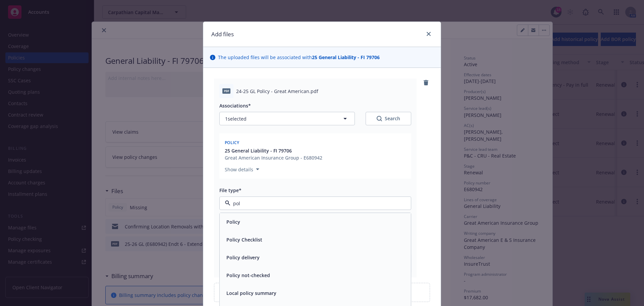
type input "poli"
click at [273, 222] on div "Policy" at bounding box center [315, 222] width 183 height 10
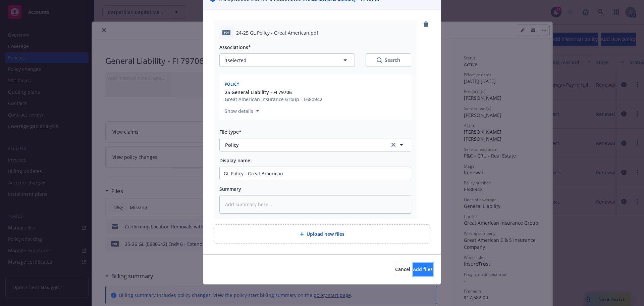
click at [413, 267] on span "Add files" at bounding box center [423, 269] width 20 height 6
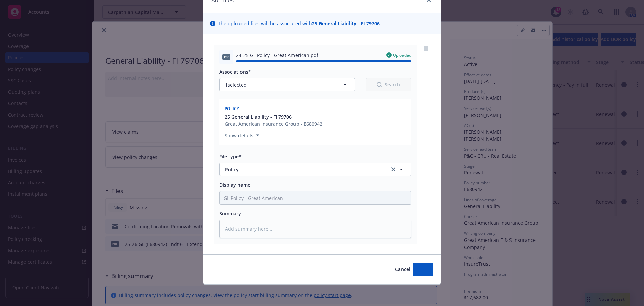
type textarea "x"
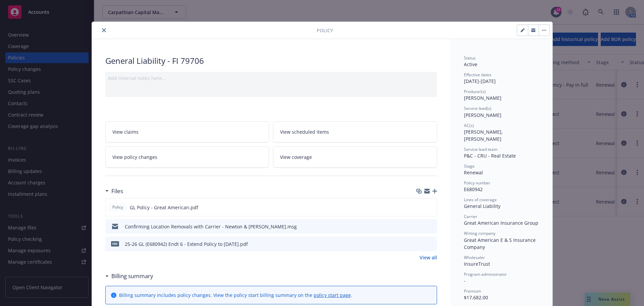
click at [122, 32] on div at bounding box center [206, 30] width 222 height 8
click at [102, 30] on icon "close" at bounding box center [104, 30] width 4 height 4
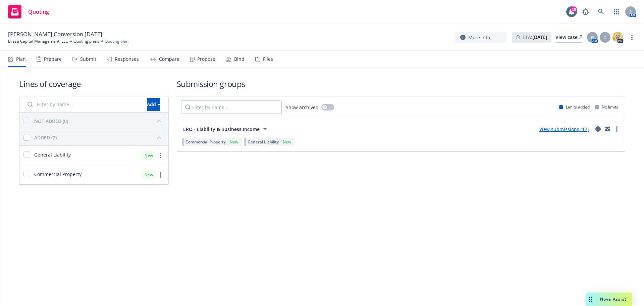
click at [560, 128] on link "View submissions (17)" at bounding box center [563, 129] width 49 height 6
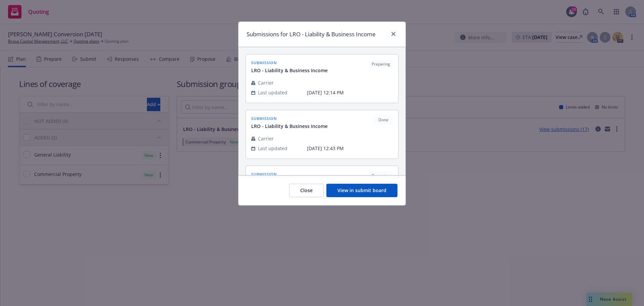
click at [370, 188] on button "View in submit board" at bounding box center [361, 190] width 71 height 13
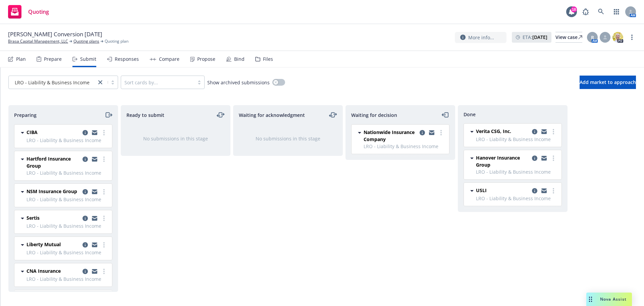
click at [104, 221] on div "Sertis LRO - Liability & Business Income Friday, September 26, 2025 at 12:14 PM" at bounding box center [63, 221] width 98 height 23
click at [103, 217] on circle "more" at bounding box center [103, 215] width 1 height 1
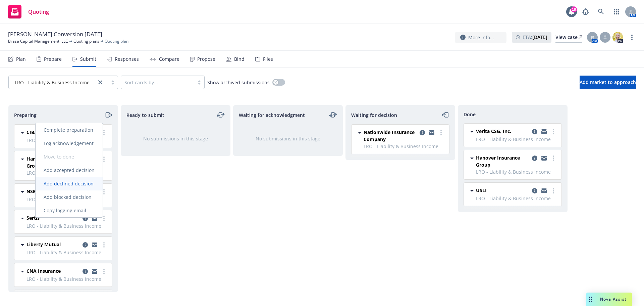
click at [77, 180] on span "Add declined decision" at bounding box center [69, 183] width 66 height 6
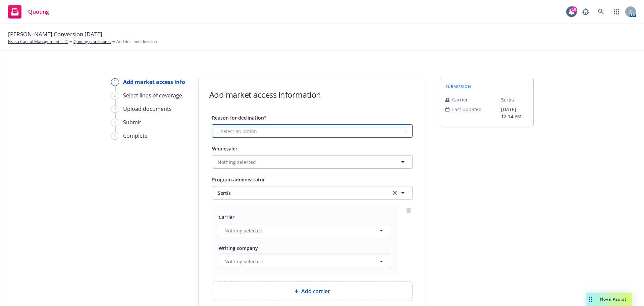
click at [335, 136] on select "-- select an option -- Cannot compete with other markets Carrier non-renewed Ca…" at bounding box center [312, 130] width 201 height 13
select select "DOES_NOT_FIT_UNDERWRITER_APPETITE"
click at [212, 124] on select "-- select an option -- Cannot compete with other markets Carrier non-renewed Ca…" at bounding box center [312, 130] width 201 height 13
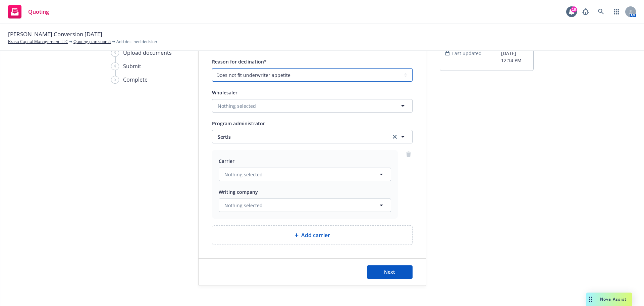
scroll to position [63, 0]
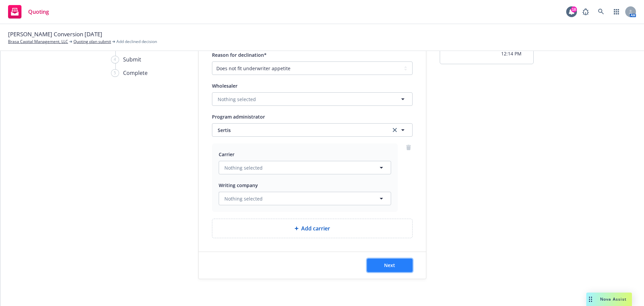
click at [384, 263] on span "Next" at bounding box center [389, 265] width 11 height 6
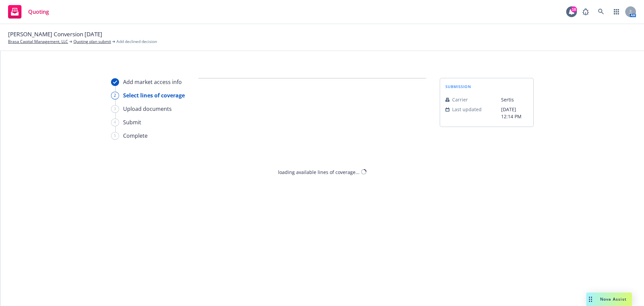
scroll to position [0, 0]
select select "DOES_NOT_FIT_UNDERWRITER_APPETITE"
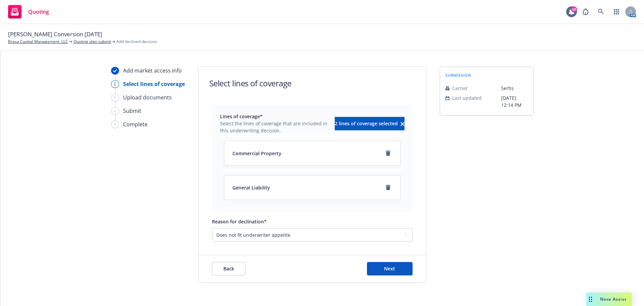
scroll to position [15, 0]
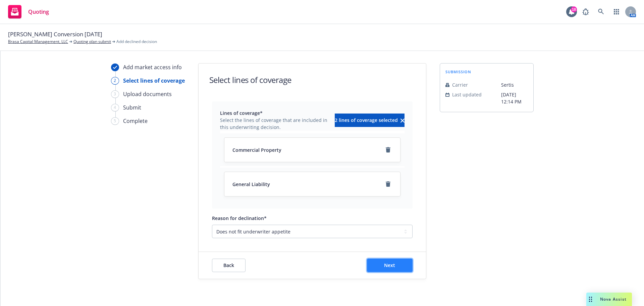
click at [402, 262] on button "Next" at bounding box center [390, 264] width 46 height 13
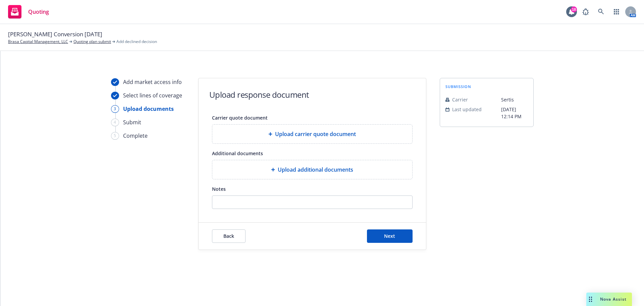
scroll to position [0, 0]
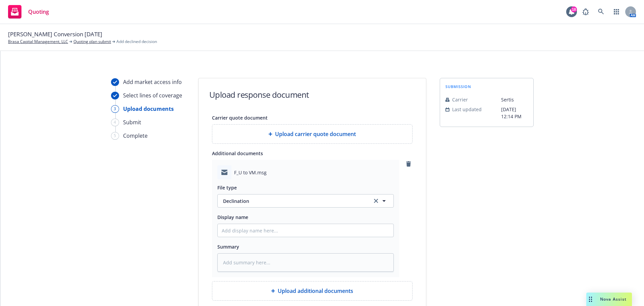
click at [244, 240] on div "File type Declination Declination Display name Summary" at bounding box center [305, 225] width 176 height 92
click at [254, 232] on input "Display name" at bounding box center [306, 230] width 176 height 13
type textarea "x"
type input "S"
type textarea "x"
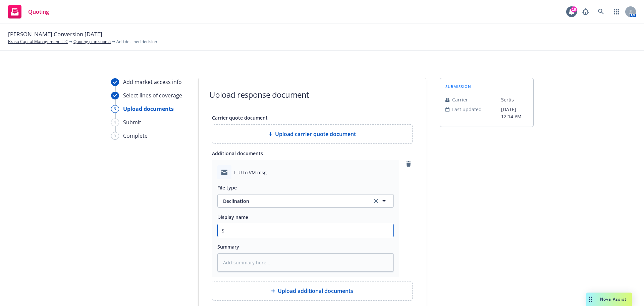
type input "Se"
type textarea "x"
type input "Ser"
type textarea "x"
type input "Sert"
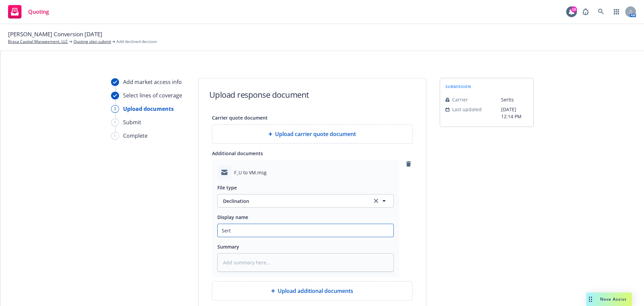
type textarea "x"
type input "Serti"
type textarea "x"
type input "Sertis"
type textarea "x"
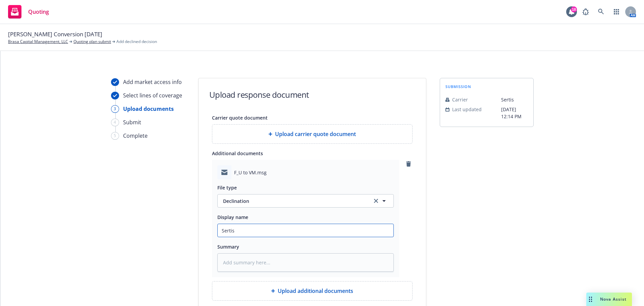
type input "Sertis"
type textarea "x"
type input "Sertis D"
type textarea "x"
type input "Sertis De"
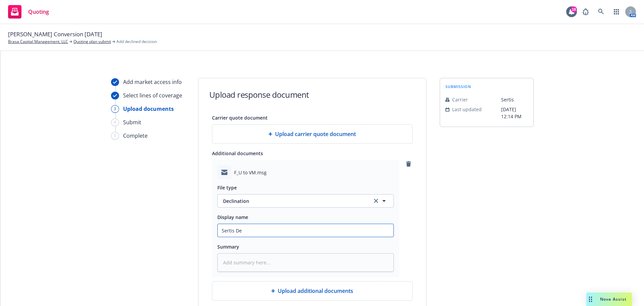
type textarea "x"
type input "Sertis Dec"
type textarea "x"
type input "Sertis Decli"
type textarea "x"
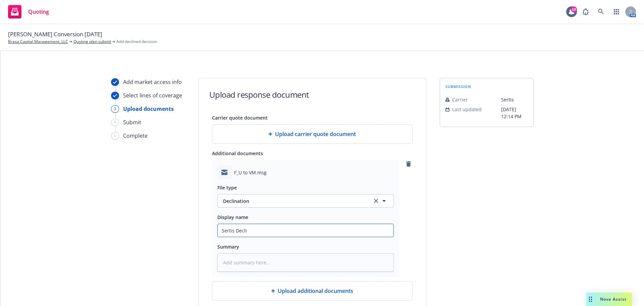
type input "Sertis Declin"
type textarea "x"
type input "Sertis Declina"
type textarea "x"
type input "Sertis Declinat"
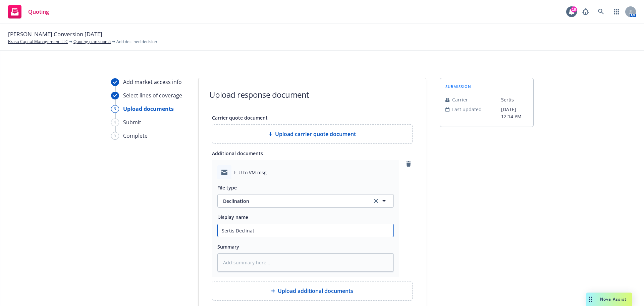
type textarea "x"
type input "Sertis Declinati"
type textarea "x"
type input "Sertis Declination"
type textarea "x"
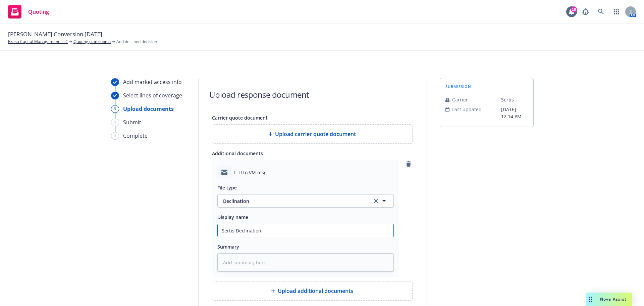
type input "Sertis Declination"
click at [366, 246] on div "Summary" at bounding box center [305, 246] width 176 height 8
click at [357, 254] on textarea at bounding box center [305, 262] width 176 height 18
type textarea "x"
type textarea "C"
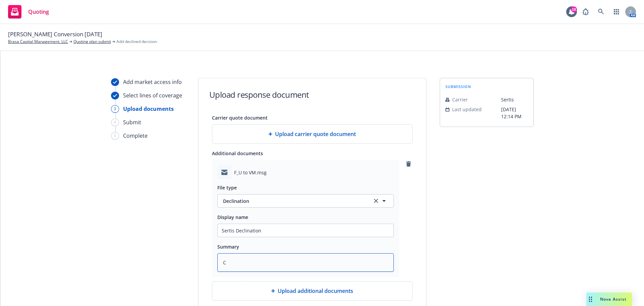
type textarea "x"
type textarea "N"
type textarea "x"
type textarea "No"
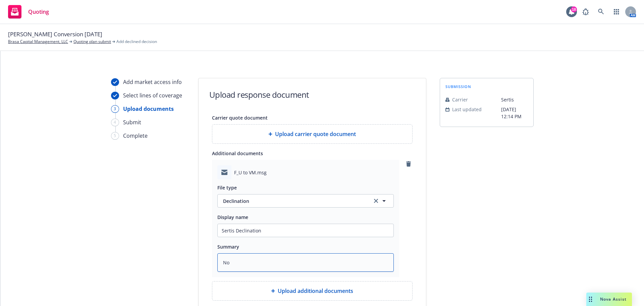
type textarea "x"
type textarea "No"
type textarea "x"
type textarea "No C"
type textarea "x"
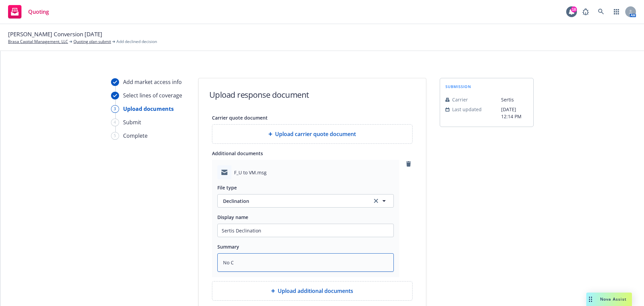
type textarea "No CA"
type textarea "x"
type textarea "No CA"
type textarea "x"
type textarea "No CA b"
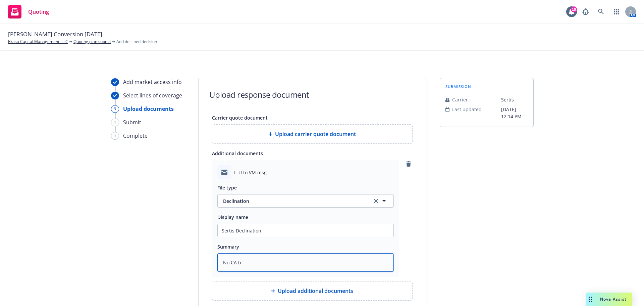
type textarea "x"
type textarea "No CA bu"
type textarea "x"
type textarea "No CA bus"
type textarea "x"
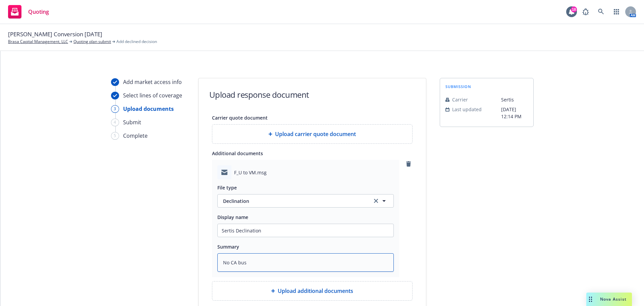
type textarea "No CA busi"
type textarea "x"
type textarea "No CA busin"
type textarea "x"
type textarea "No CA busine"
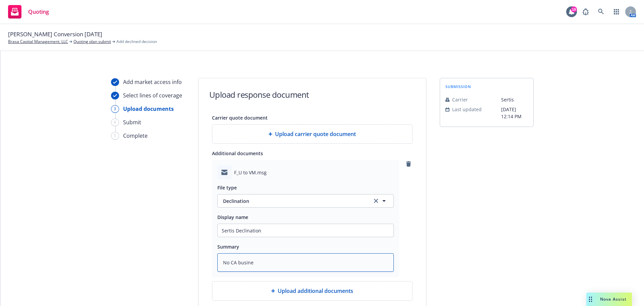
type textarea "x"
type textarea "No CA busines"
type textarea "x"
type textarea "No CA business"
type textarea "x"
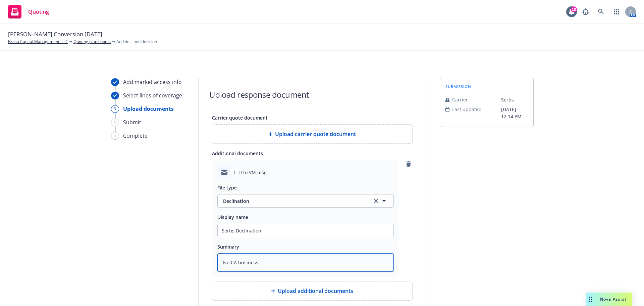
type textarea "No CA business;"
type textarea "x"
type textarea "No CA business;"
click at [302, 264] on textarea "No CA business;" at bounding box center [305, 262] width 176 height 18
paste textarea "program is only for apartments"
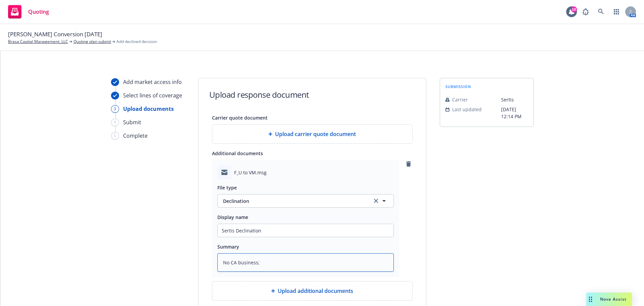
type textarea "x"
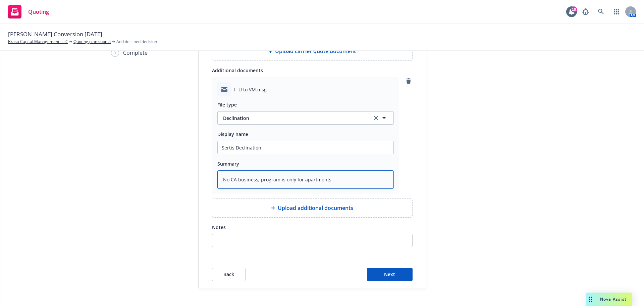
scroll to position [92, 0]
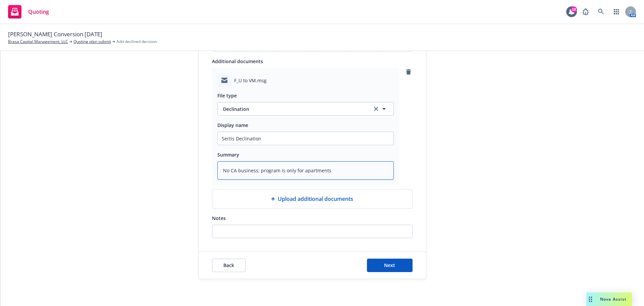
type textarea "No CA business; program is only for apartments"
click at [252, 236] on input "Notes" at bounding box center [312, 231] width 200 height 13
paste input "No CA business; program is only for apartments"
type input "No CA business; program is only for apartments"
type textarea "x"
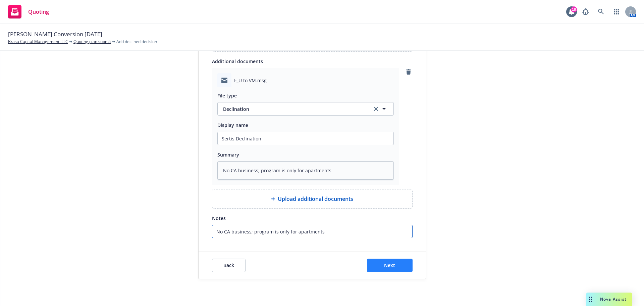
type input "No CA business; program is only for apartments"
click at [380, 265] on button "Next" at bounding box center [390, 264] width 46 height 13
type textarea "x"
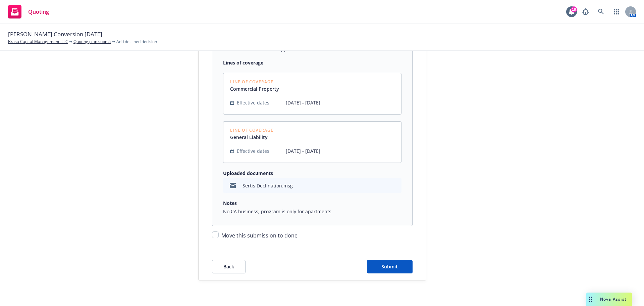
scroll to position [141, 0]
click at [212, 233] on input "Move this submission to done" at bounding box center [215, 233] width 7 height 7
checkbox input "true"
click at [377, 267] on button "Submit" at bounding box center [390, 264] width 46 height 13
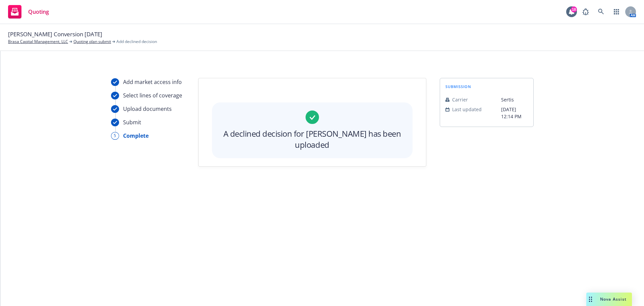
scroll to position [0, 0]
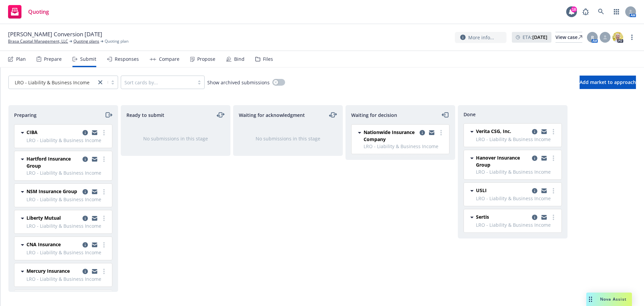
click at [610, 299] on span "Nova Assist" at bounding box center [613, 299] width 27 height 6
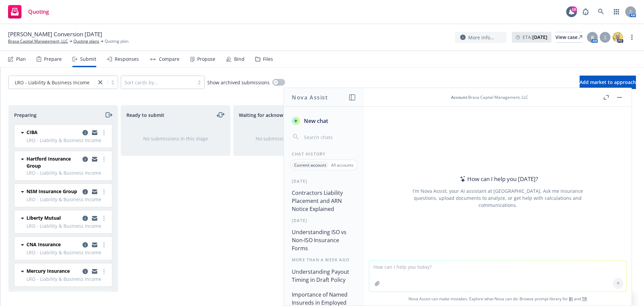
click at [458, 277] on textarea at bounding box center [497, 275] width 257 height 31
type textarea "Difference between LRO coverage and HOA coverage"
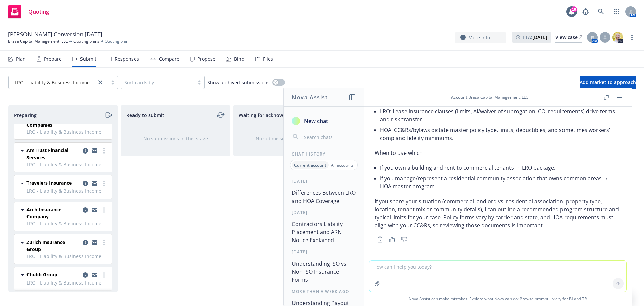
scroll to position [190, 0]
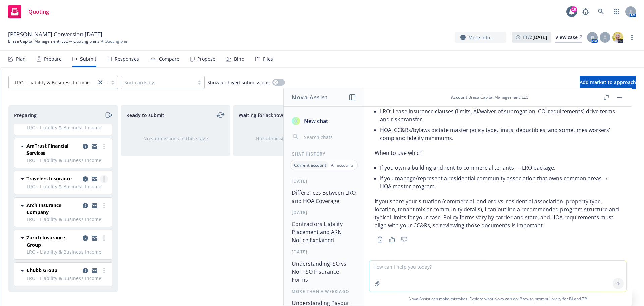
click at [100, 180] on link "more" at bounding box center [104, 179] width 8 height 8
click at [66, 211] on link "Log acknowledgement" at bounding box center [69, 205] width 67 height 13
